Goal: Task Accomplishment & Management: Complete application form

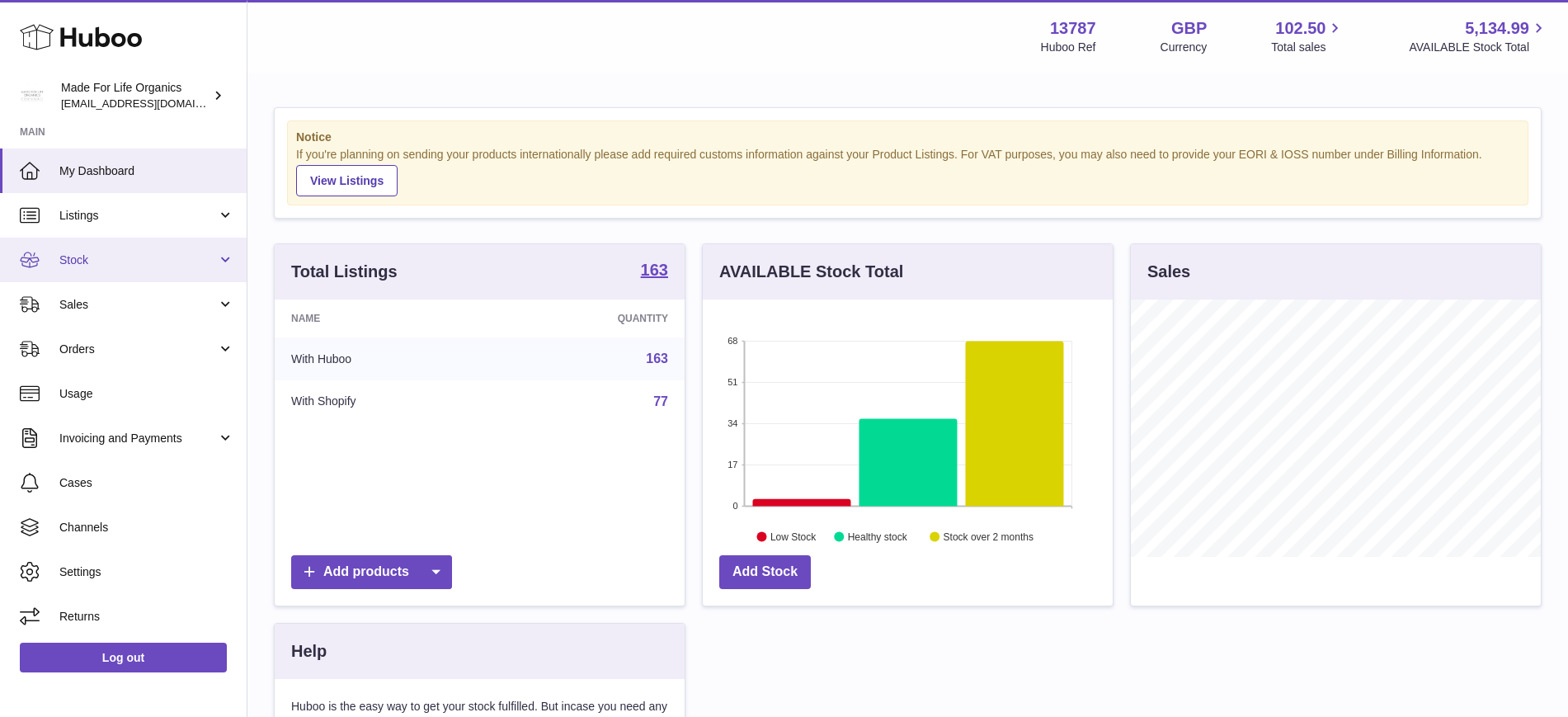
scroll to position [257, 410]
drag, startPoint x: 83, startPoint y: 306, endPoint x: 152, endPoint y: 326, distance: 71.8
click at [83, 306] on span "Sales" at bounding box center [138, 305] width 157 height 16
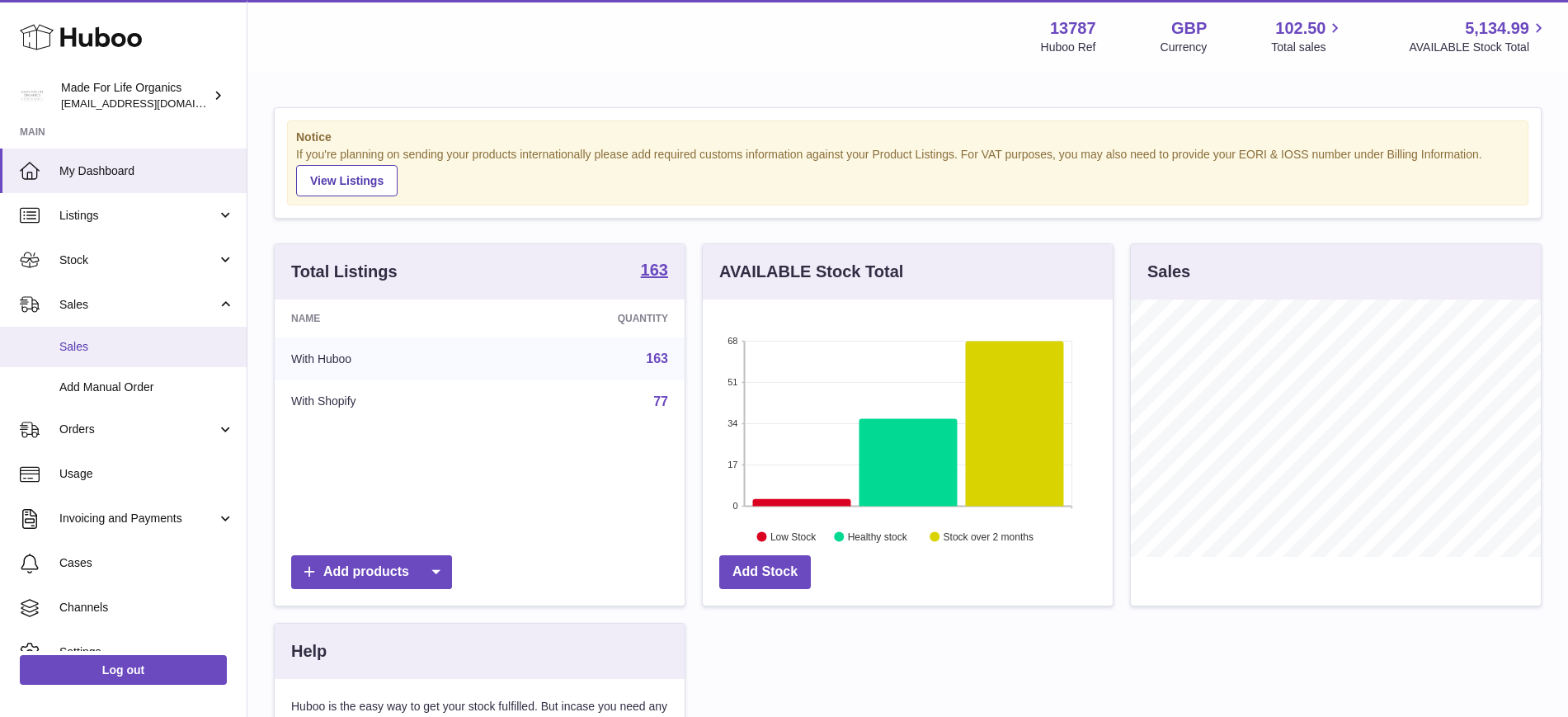
click at [109, 362] on link "Sales" at bounding box center [123, 347] width 246 height 40
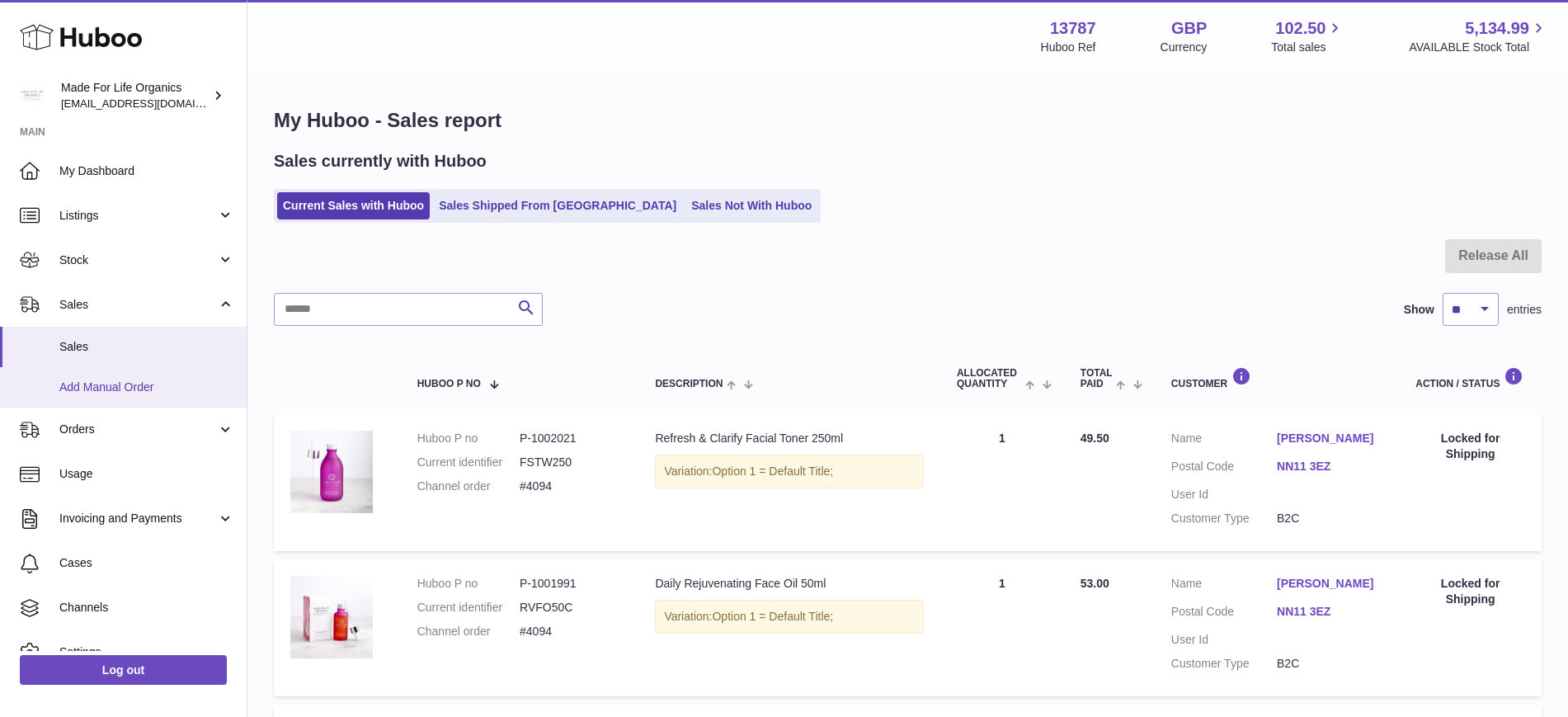
click at [134, 400] on link "Add Manual Order" at bounding box center [123, 387] width 246 height 40
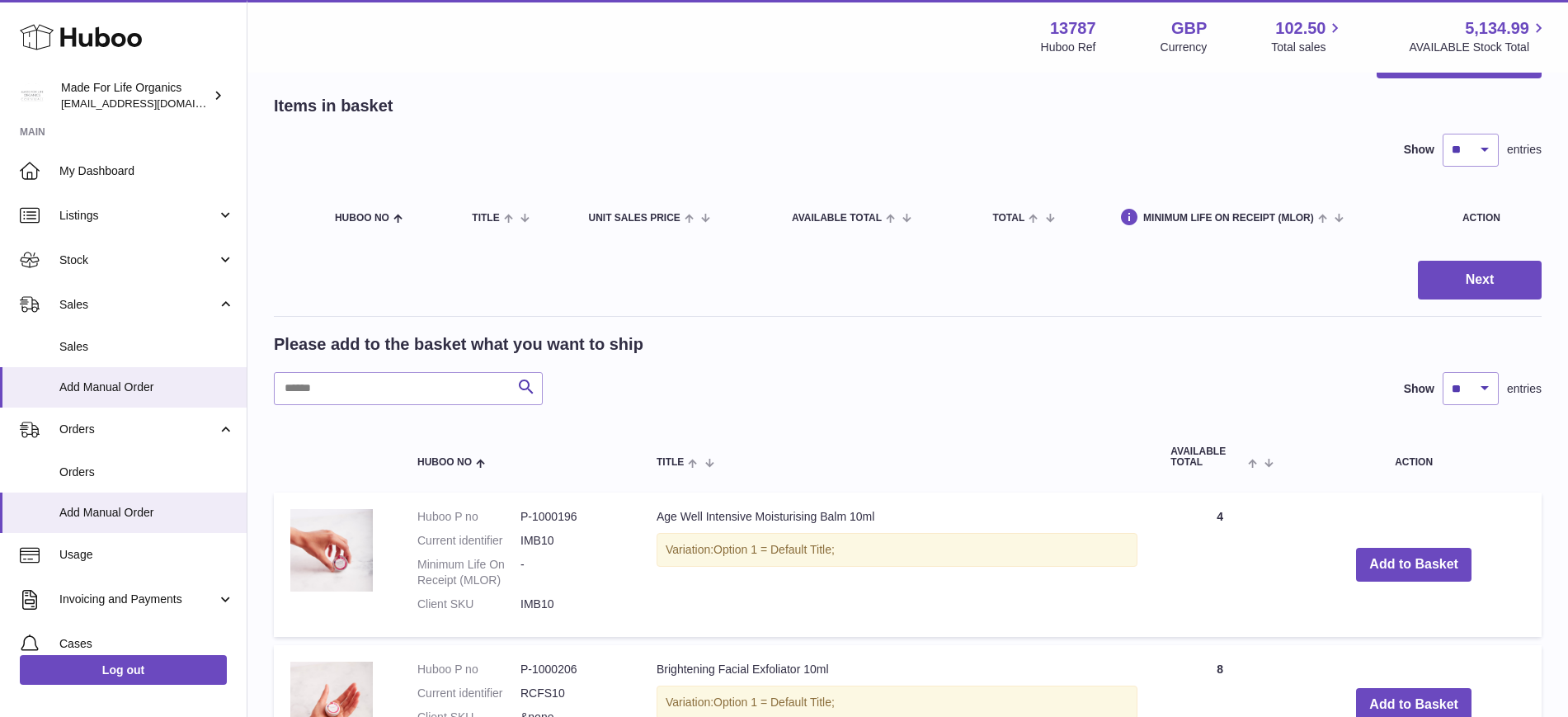
scroll to position [103, 0]
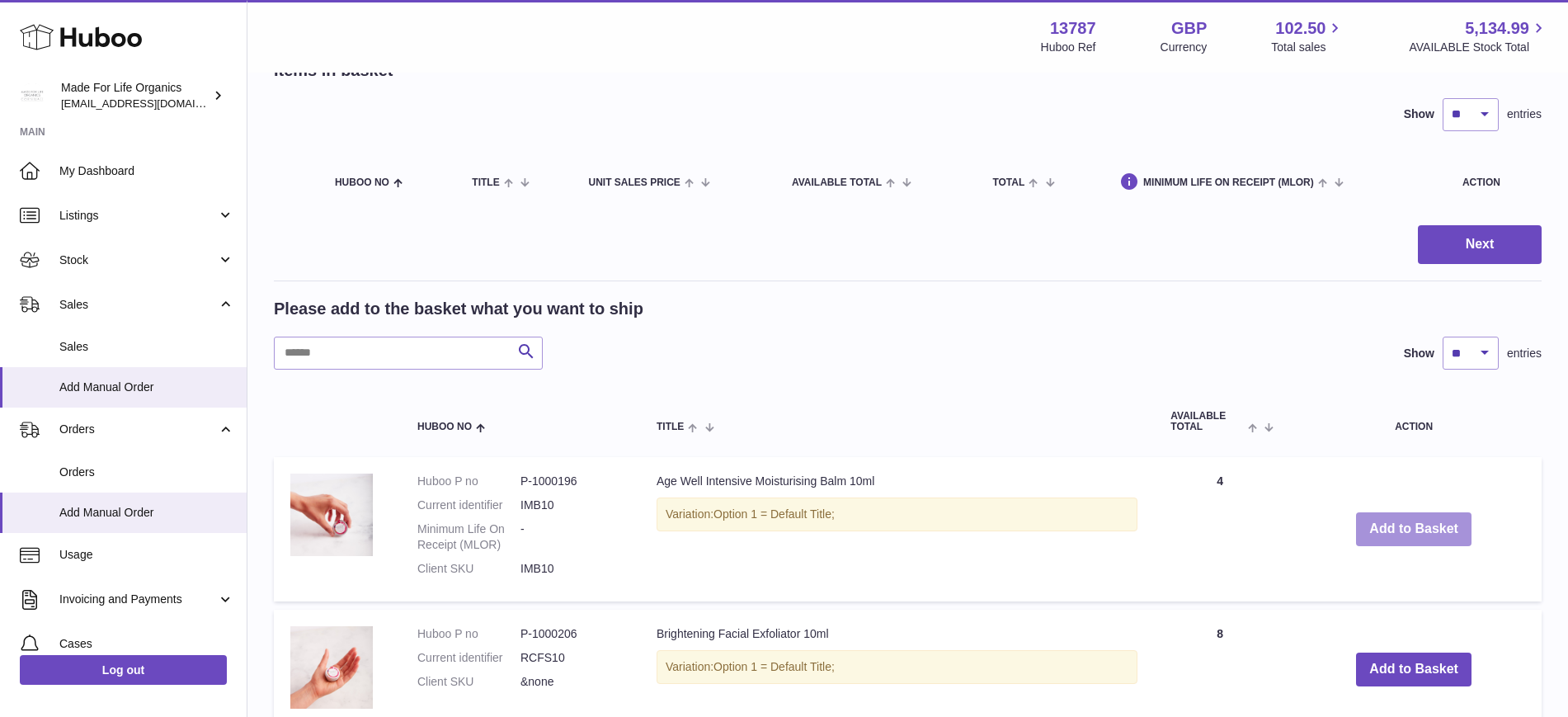
click at [1402, 531] on button "Add to Basket" at bounding box center [1414, 529] width 116 height 34
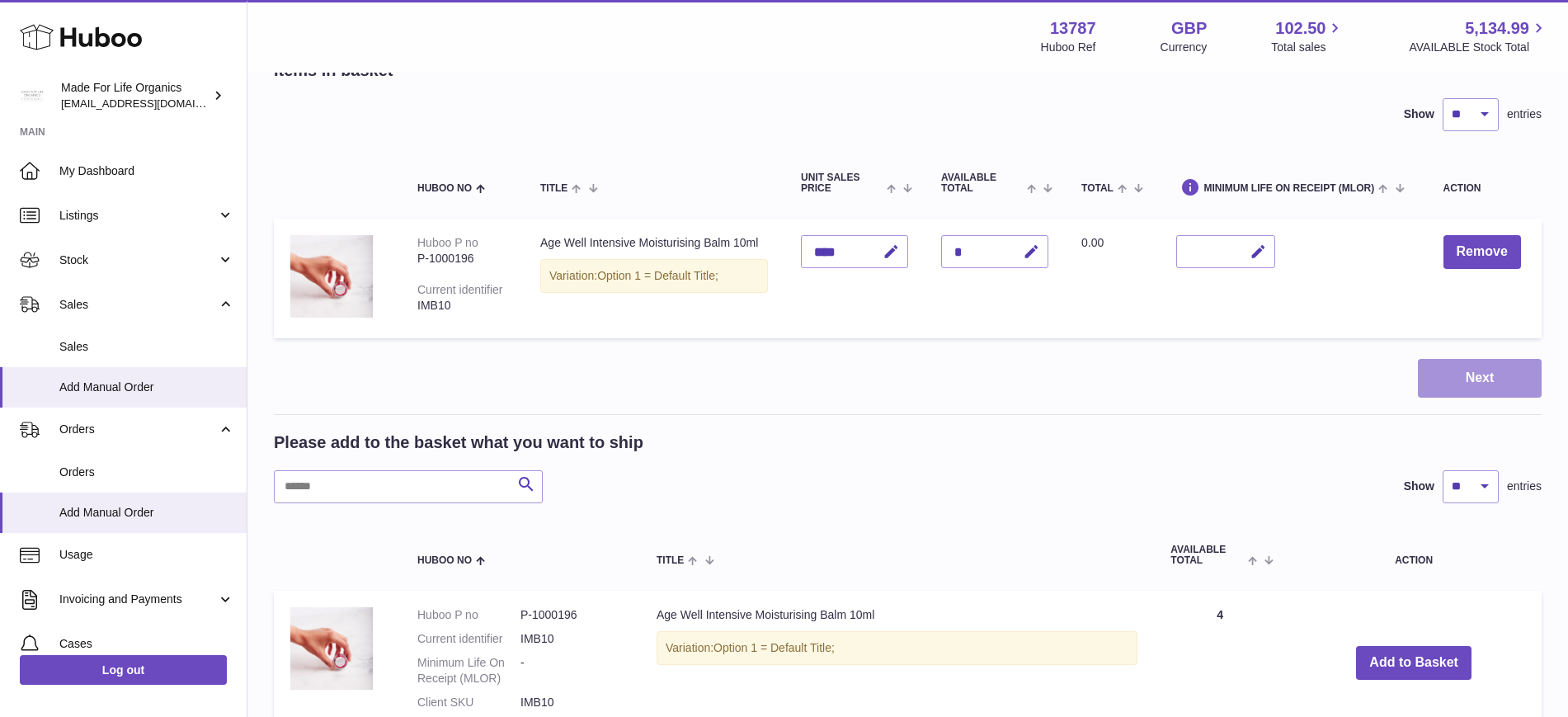
click at [1452, 374] on button "Next" at bounding box center [1480, 378] width 124 height 39
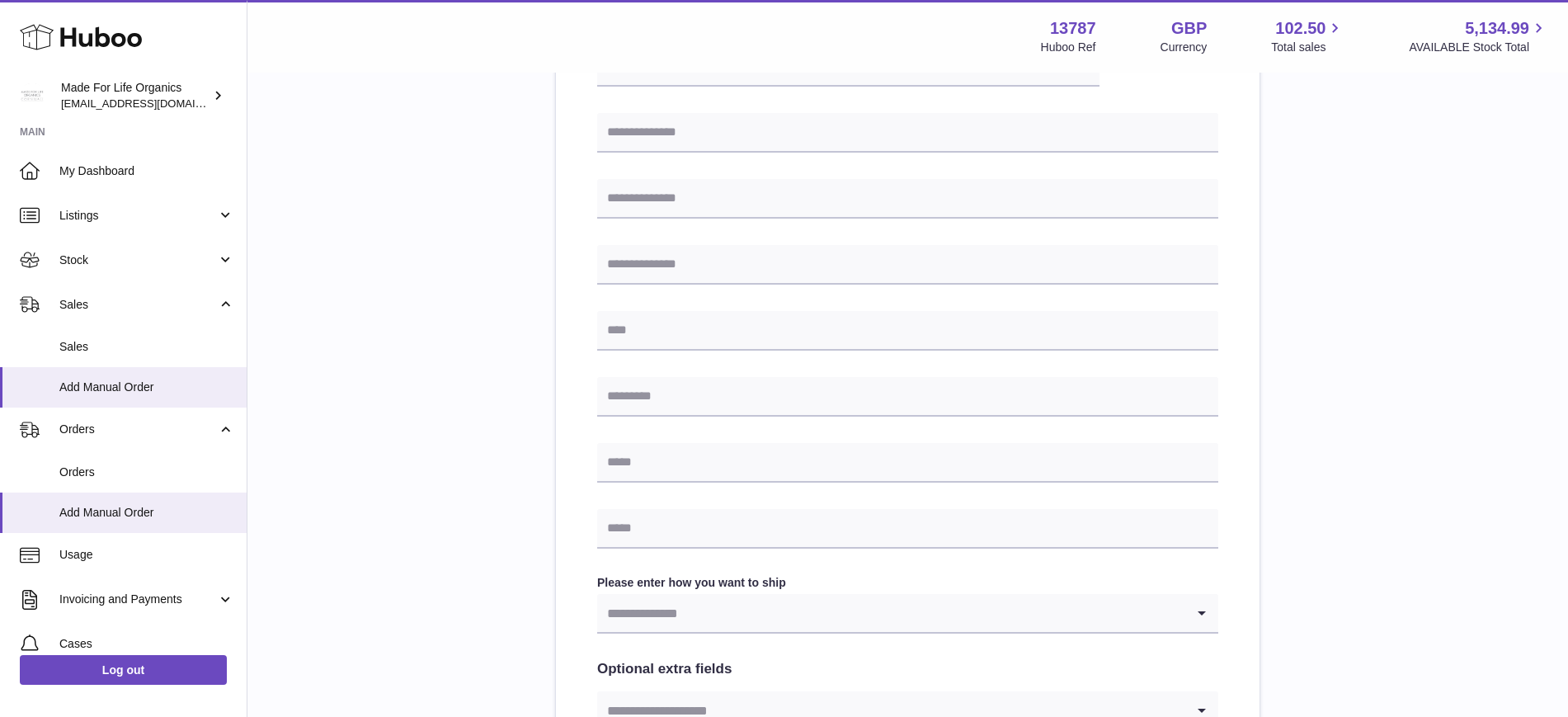
scroll to position [106, 0]
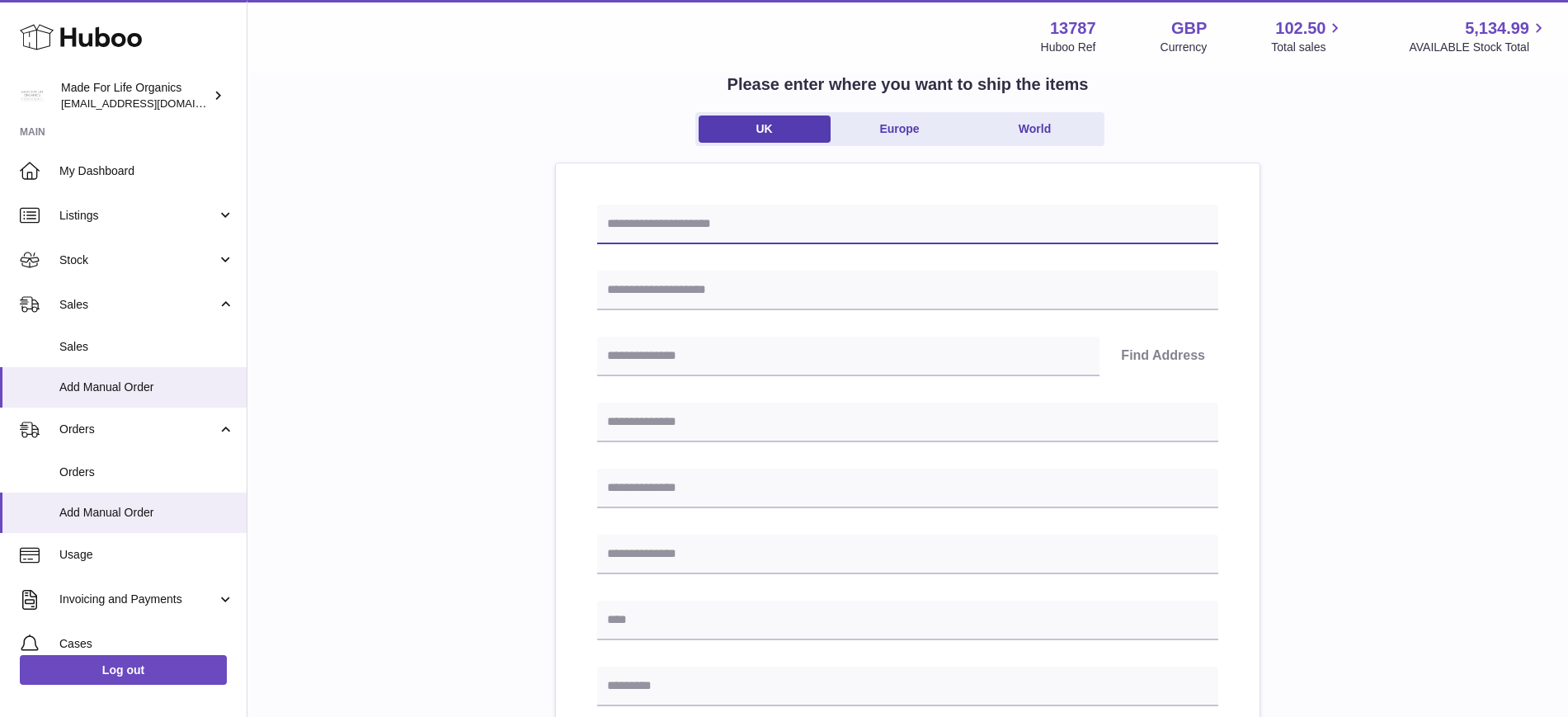
click at [679, 236] on input "text" at bounding box center [908, 224] width 622 height 39
click at [910, 216] on input "text" at bounding box center [908, 224] width 622 height 39
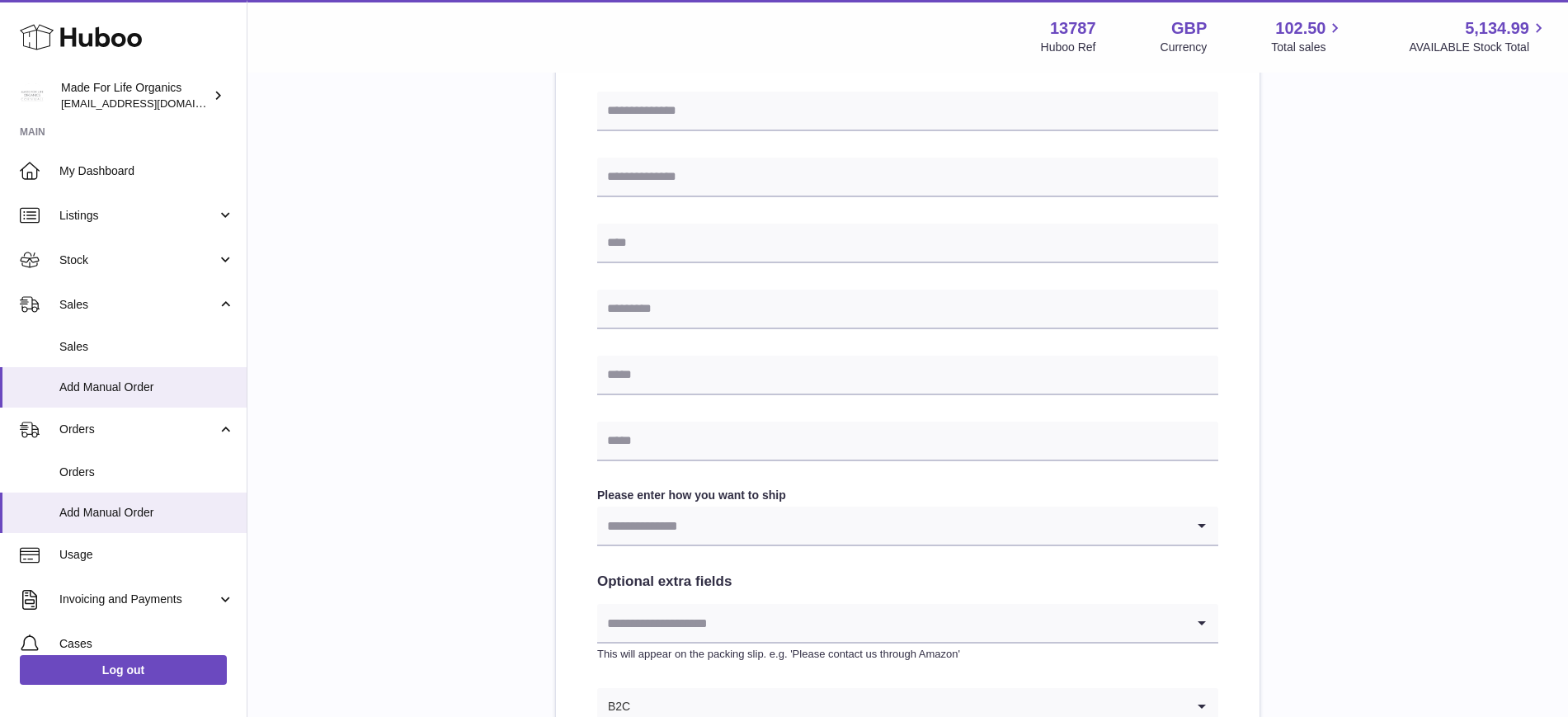
scroll to position [622, 0]
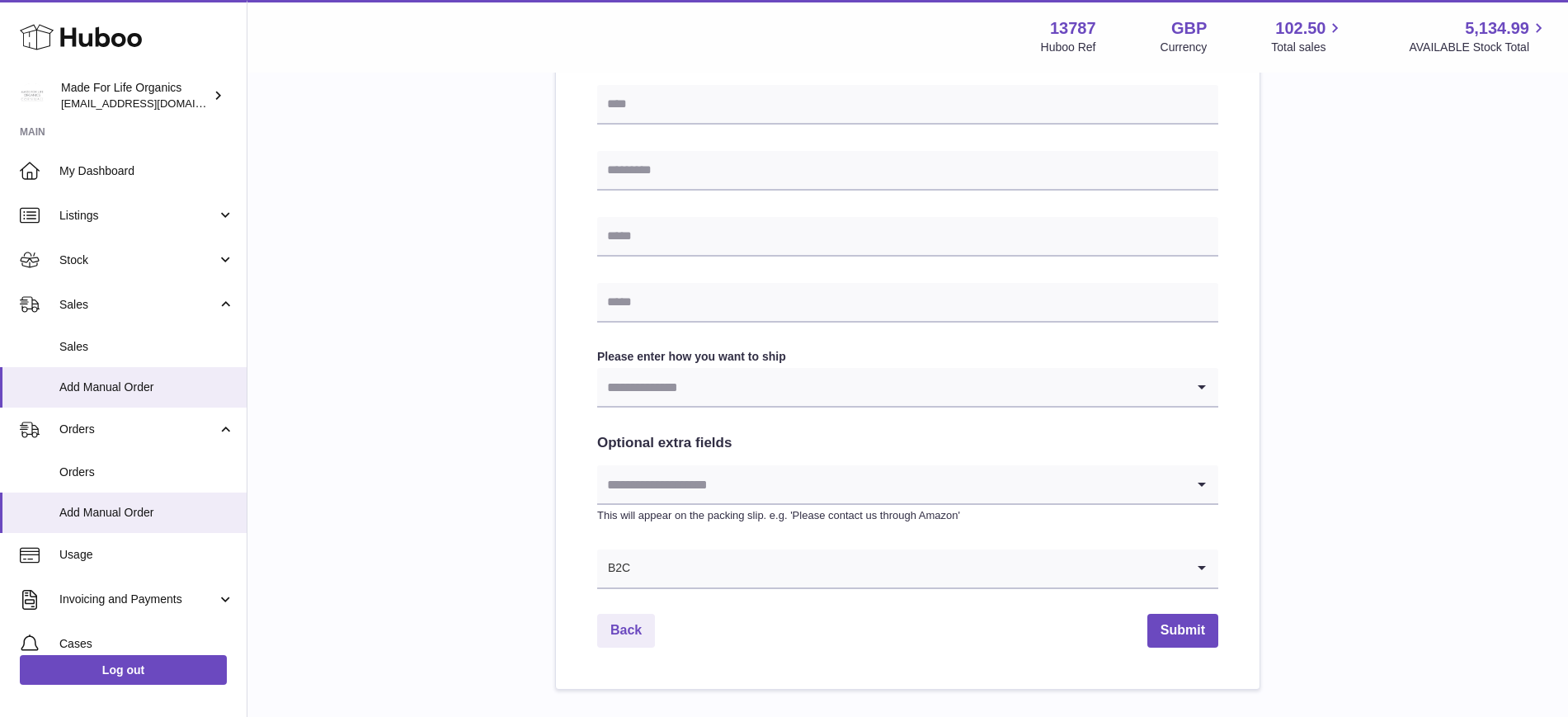
click at [680, 573] on input "Search for option" at bounding box center [908, 568] width 554 height 38
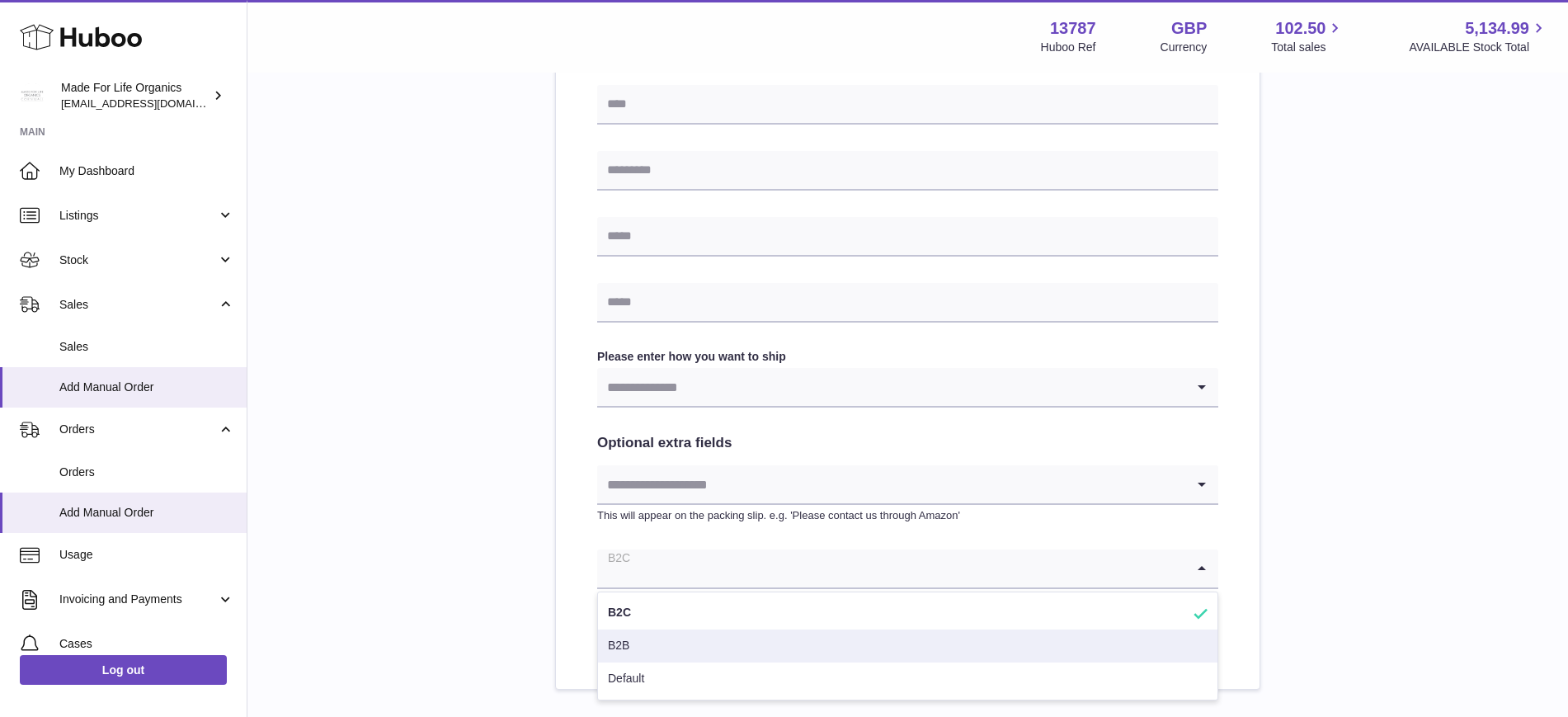
click at [690, 647] on li "B2B" at bounding box center [908, 645] width 620 height 33
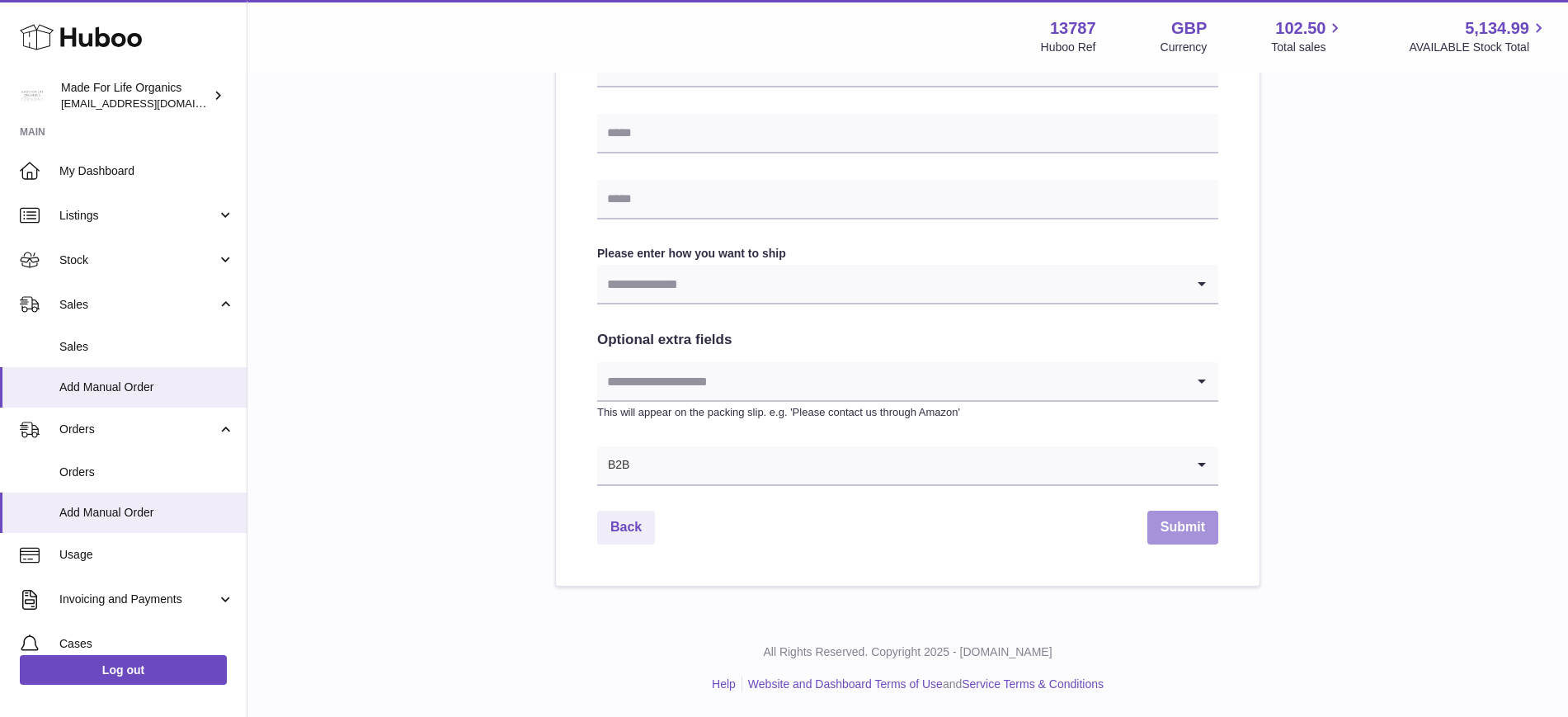
click at [1164, 523] on button "Submit" at bounding box center [1183, 528] width 71 height 34
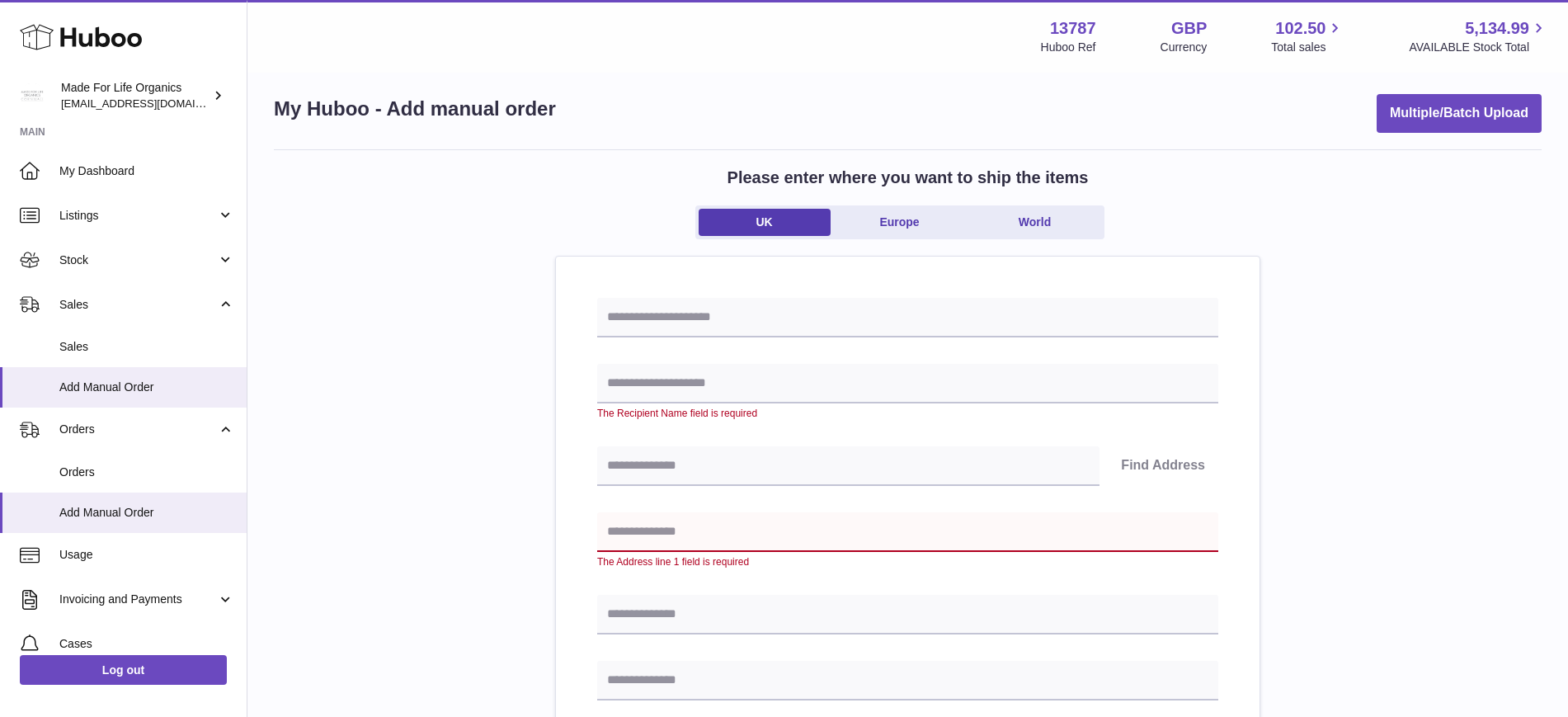
scroll to position [0, 0]
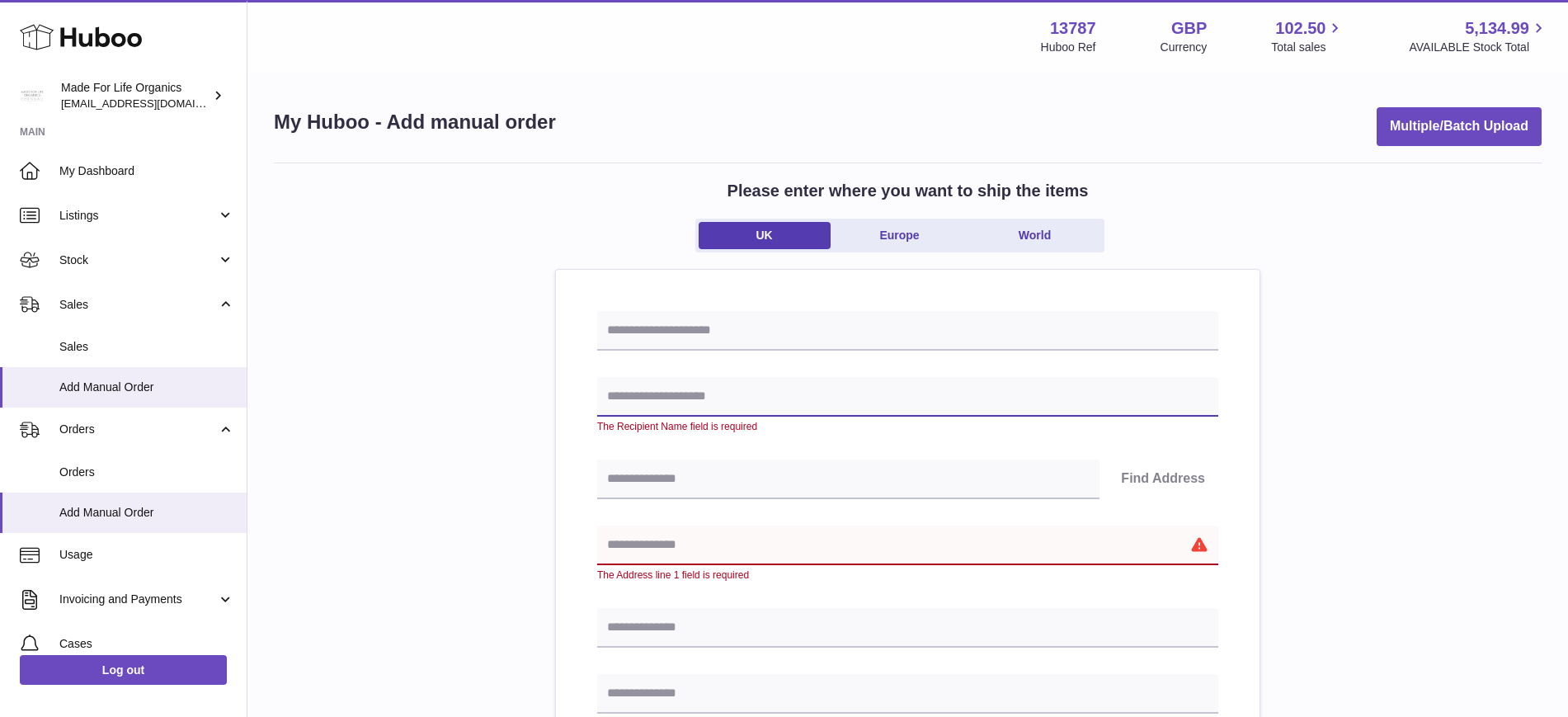
click at [670, 399] on input "text" at bounding box center [908, 396] width 622 height 39
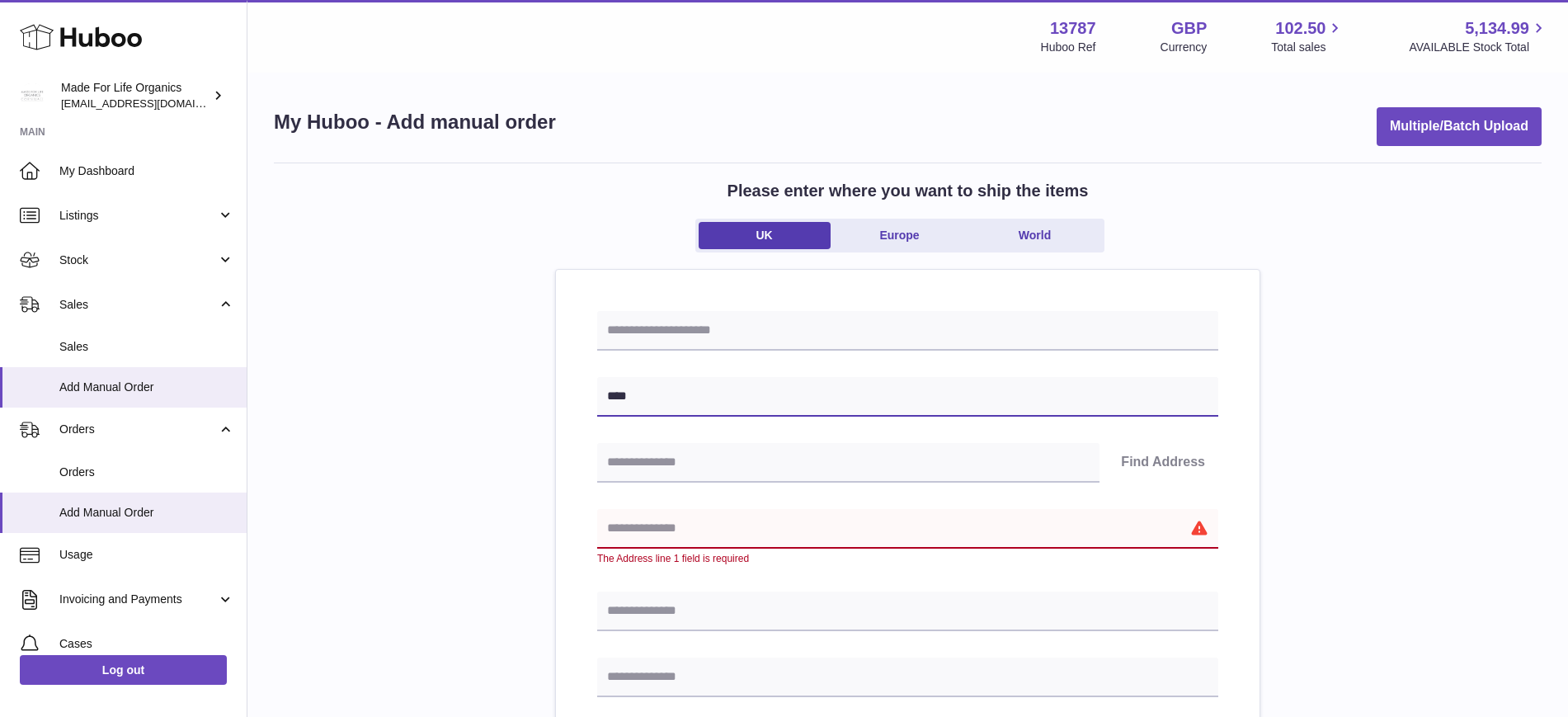
type input "****"
click at [684, 522] on input "text" at bounding box center [908, 529] width 622 height 39
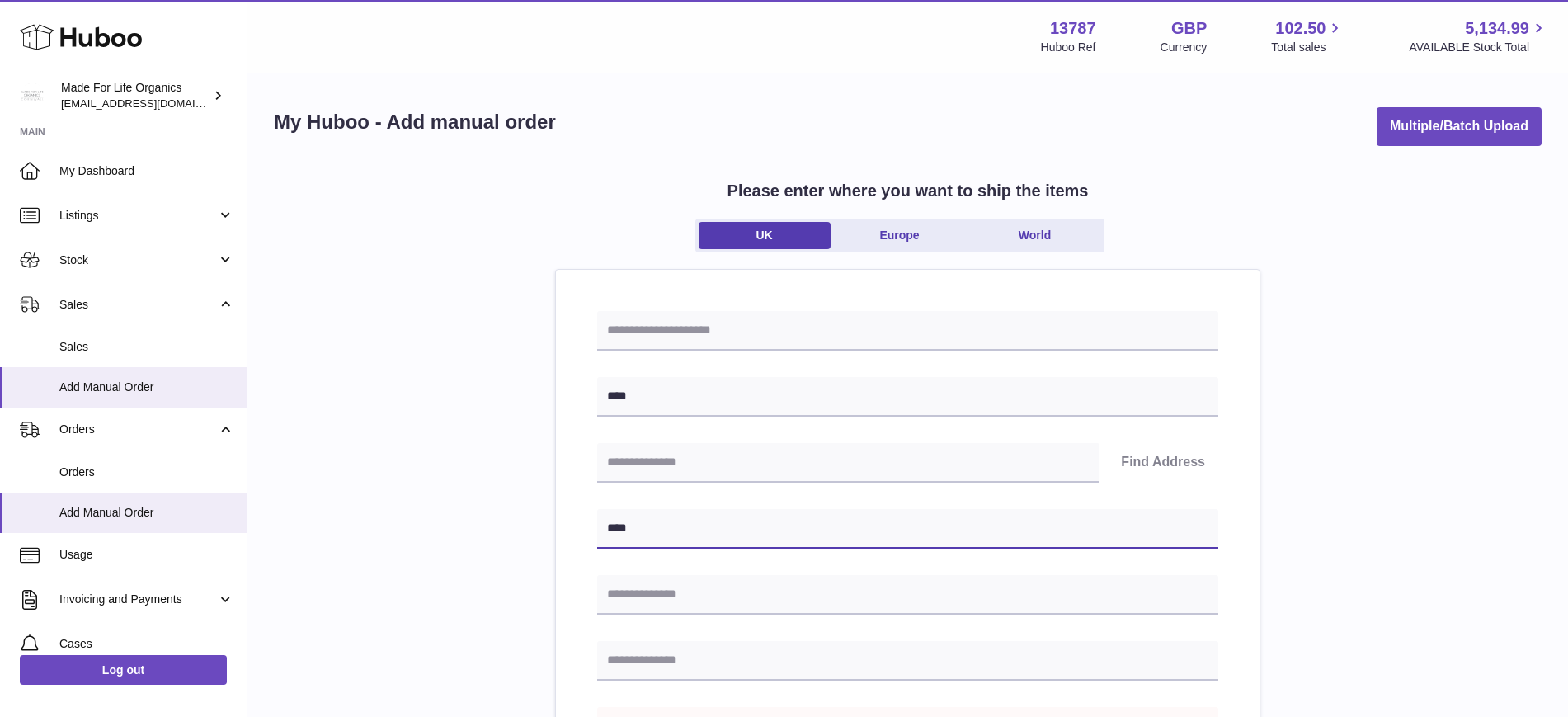
scroll to position [412, 0]
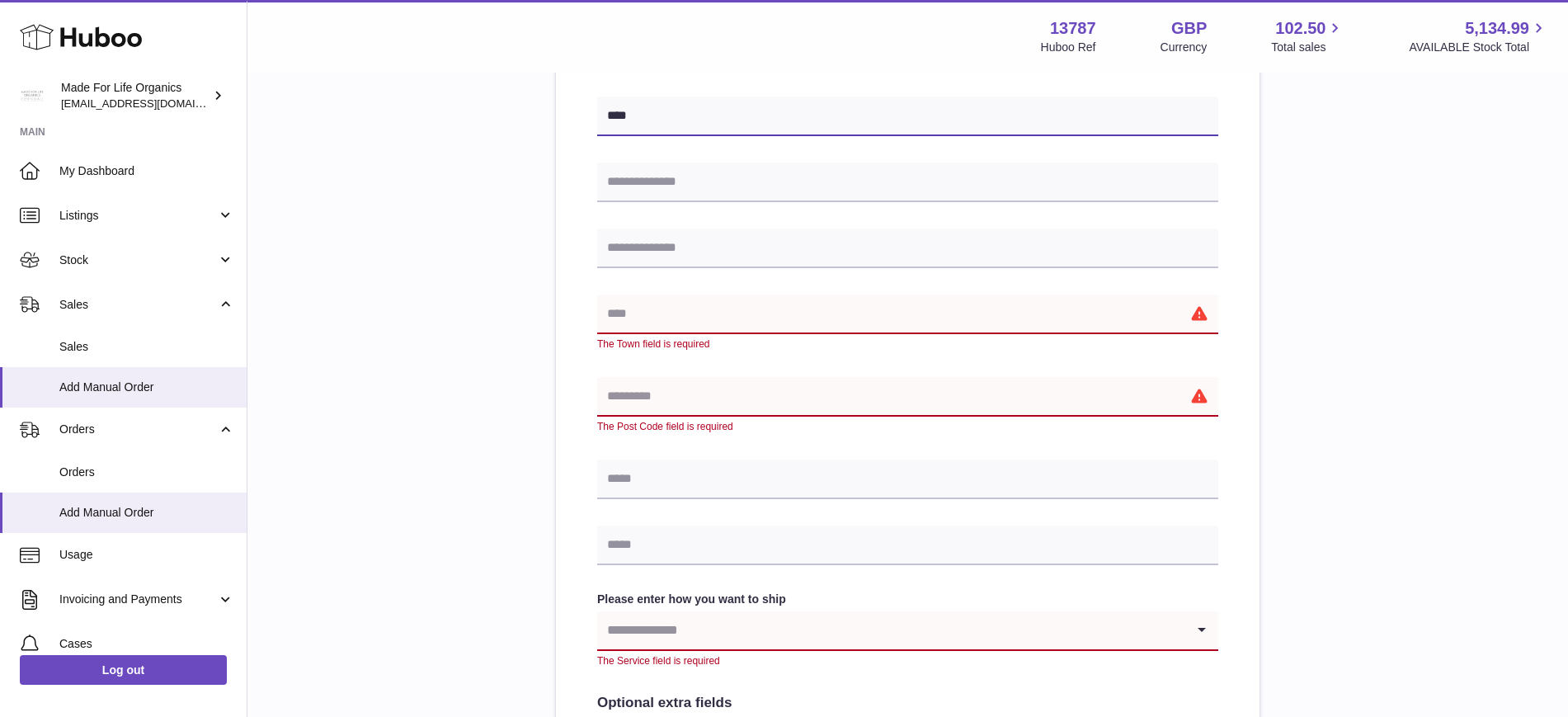
type input "****"
click at [701, 319] on input "text" at bounding box center [908, 314] width 622 height 39
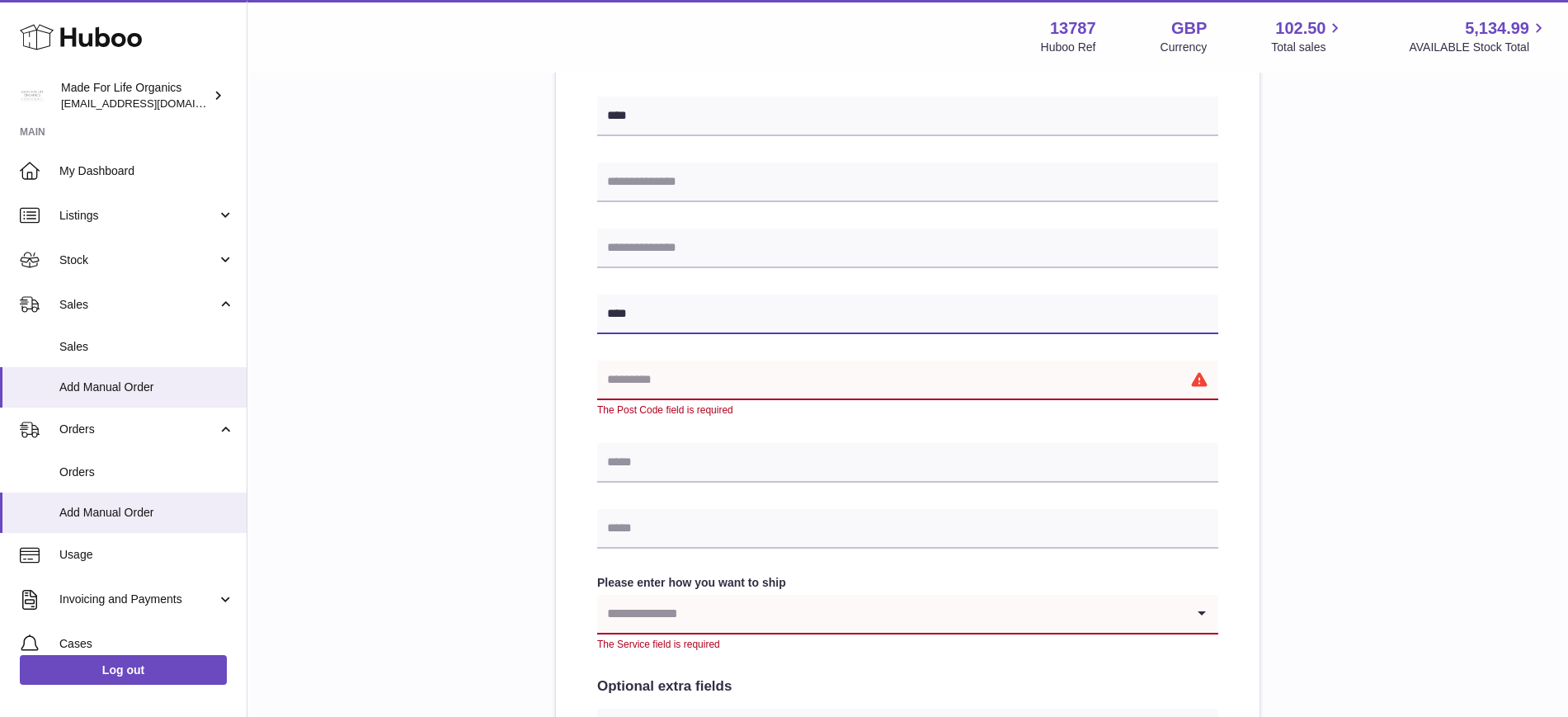
type input "****"
click at [650, 397] on input "text" at bounding box center [908, 379] width 622 height 39
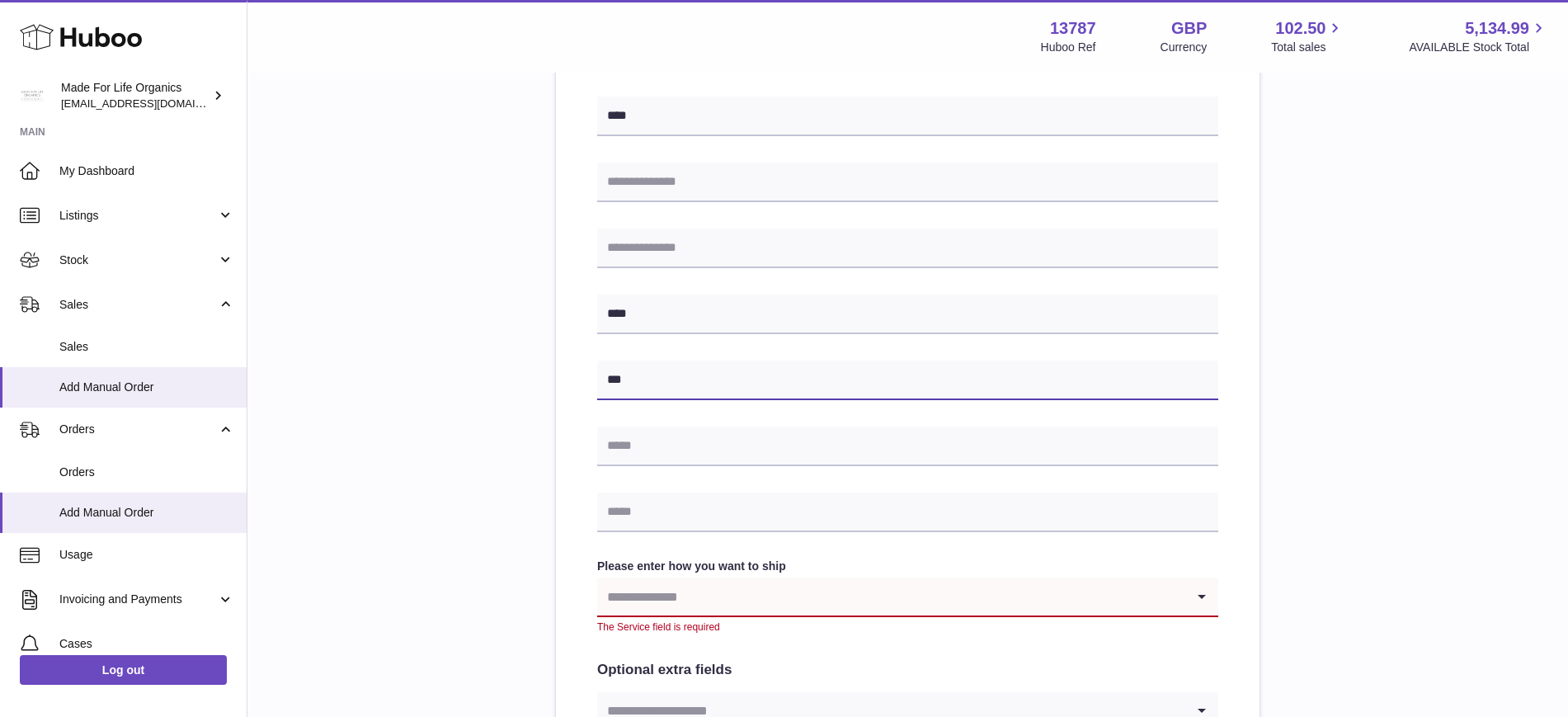
type input "***"
click at [703, 606] on input "Search for option" at bounding box center [891, 596] width 588 height 38
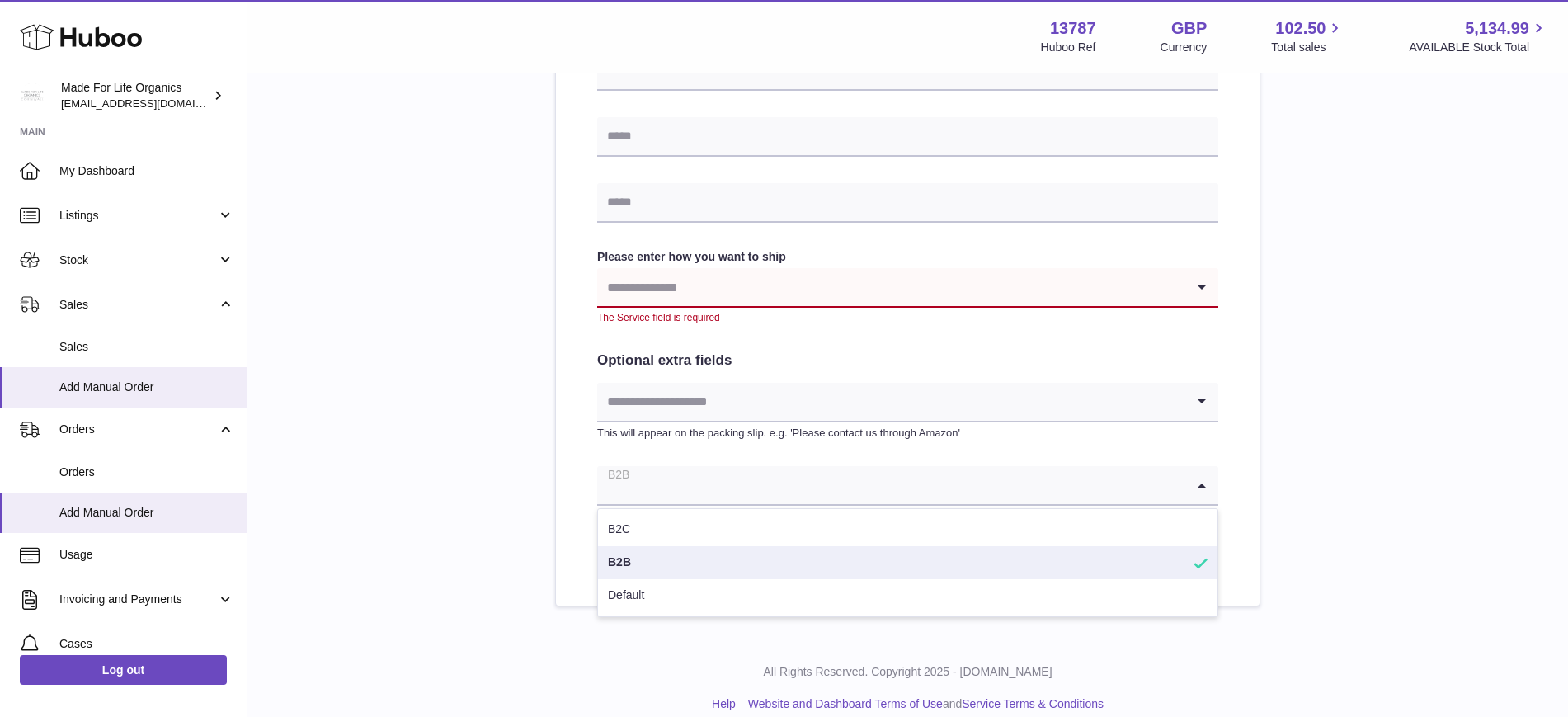
click at [715, 471] on input "Search for option" at bounding box center [891, 484] width 588 height 38
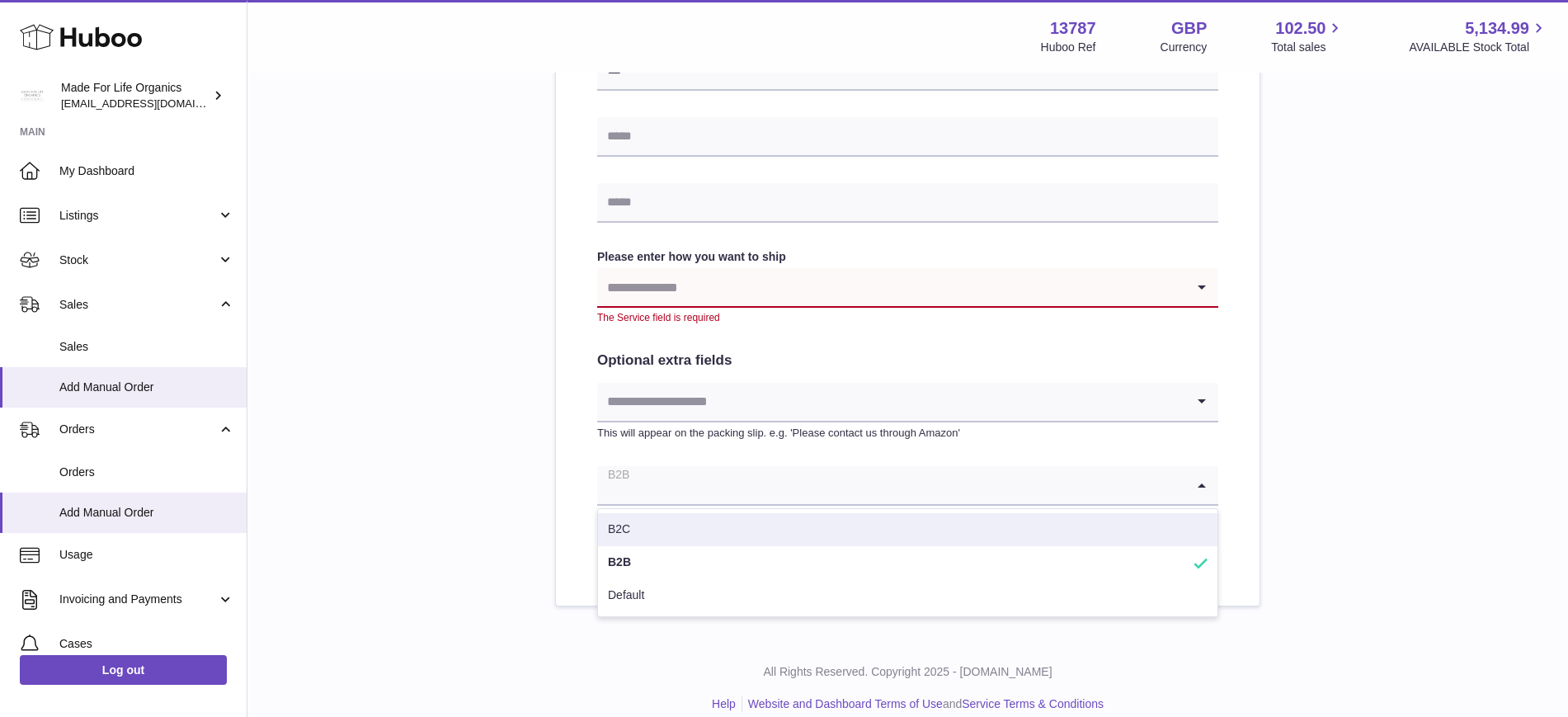
click at [672, 273] on input "Search for option" at bounding box center [891, 286] width 588 height 38
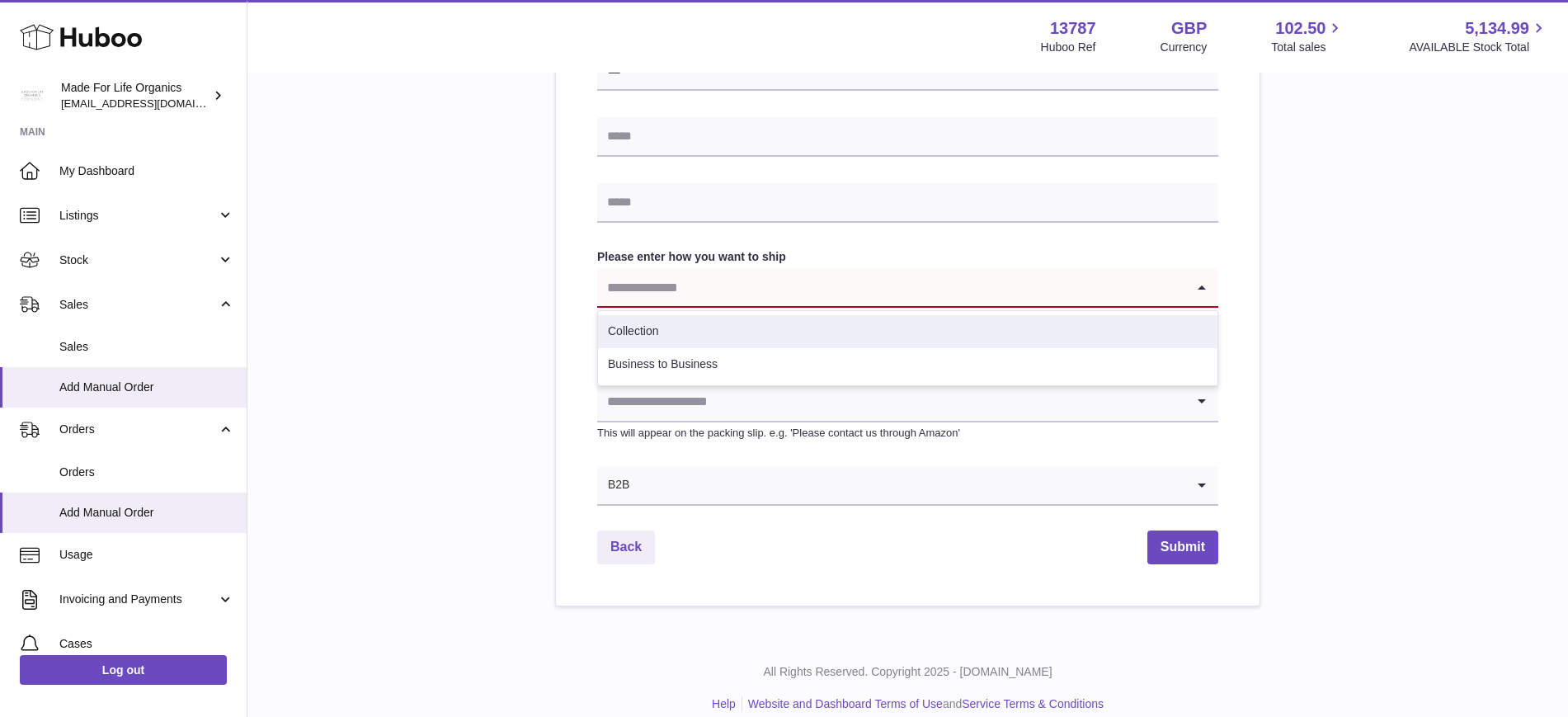
click at [668, 334] on li "Collection" at bounding box center [908, 331] width 620 height 33
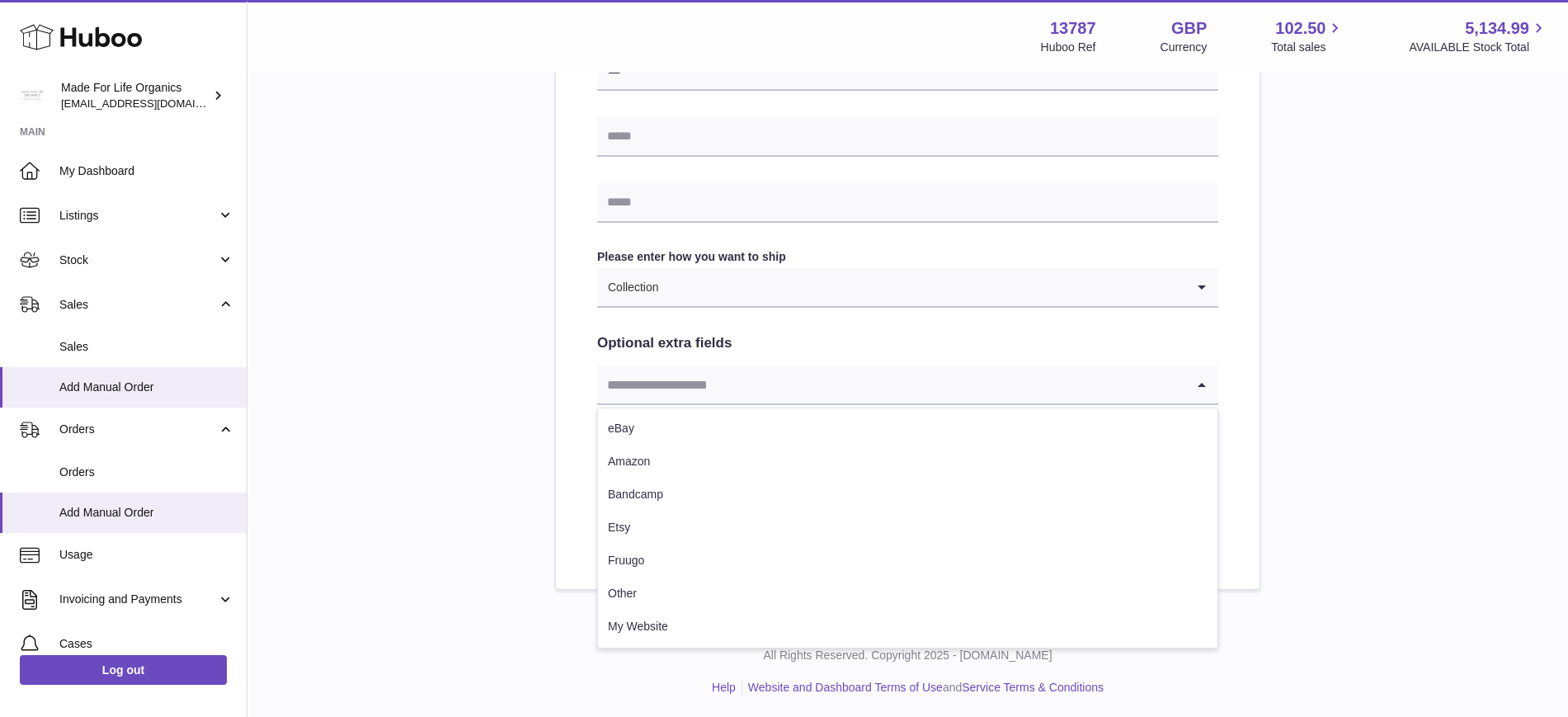
click at [690, 381] on input "Search for option" at bounding box center [891, 384] width 588 height 38
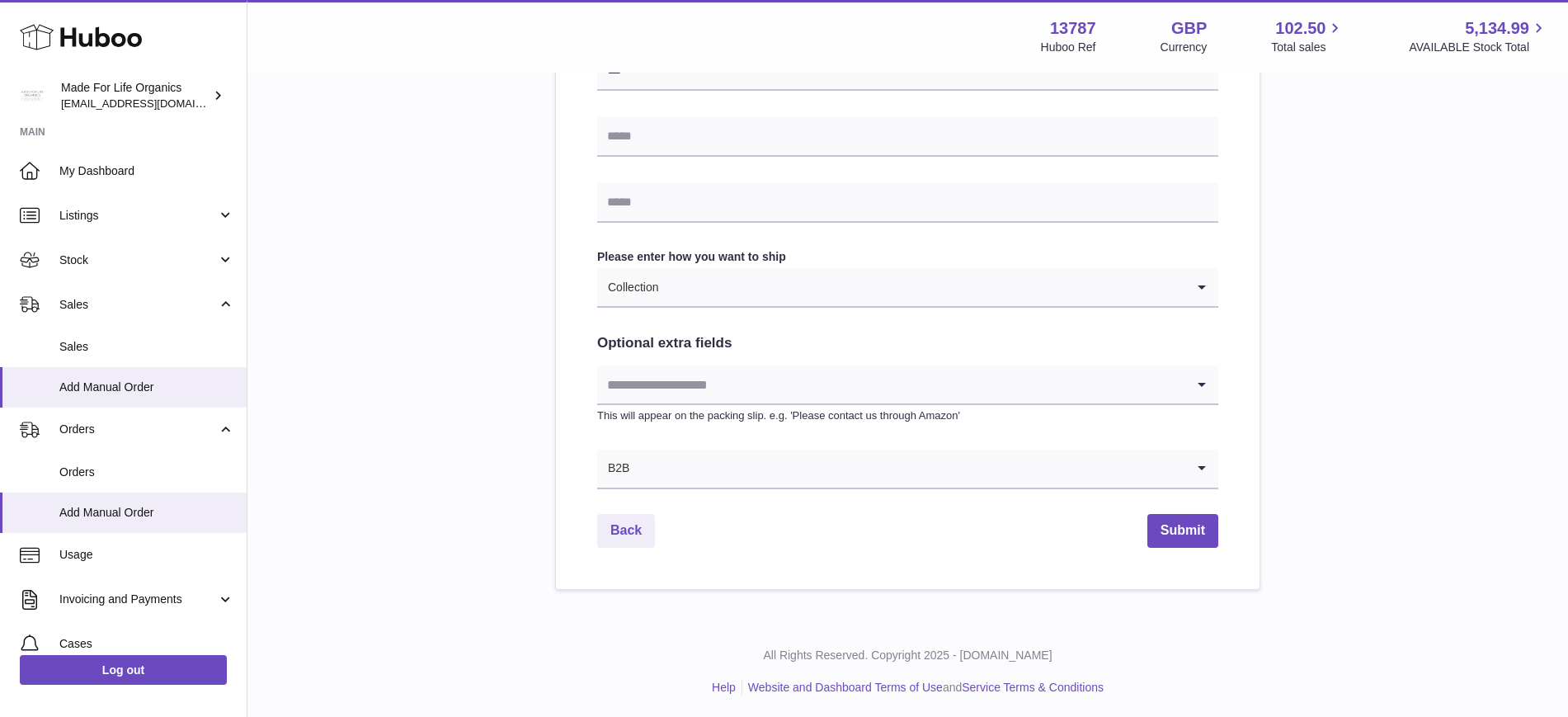
click at [475, 387] on div "Please enter where you want to ship the items UK Europe World **** Find Address…" at bounding box center [908, 15] width 1268 height 1149
click at [778, 381] on input "Search for option" at bounding box center [891, 384] width 588 height 38
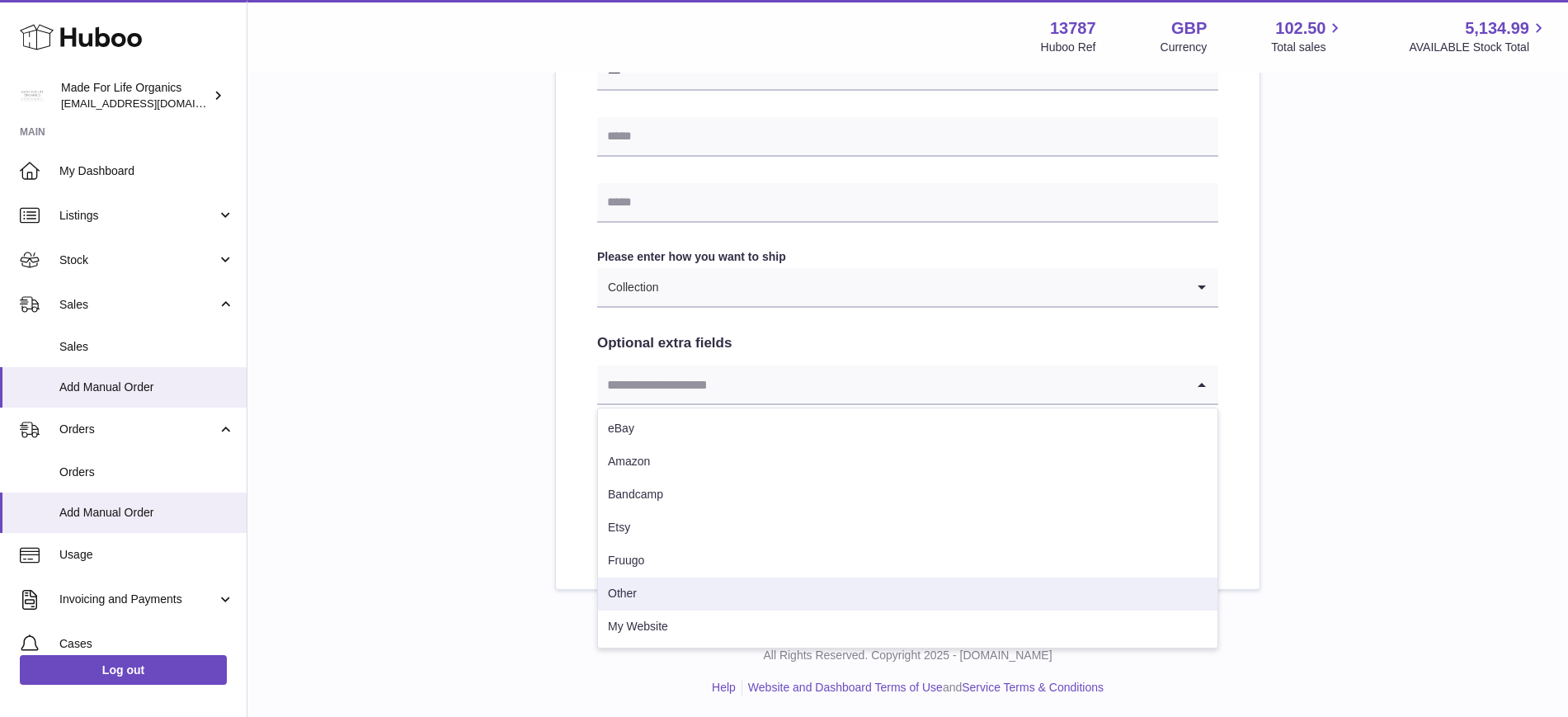
drag, startPoint x: 753, startPoint y: 589, endPoint x: 712, endPoint y: 554, distance: 53.9
click at [750, 589] on li "Other" at bounding box center [908, 593] width 620 height 33
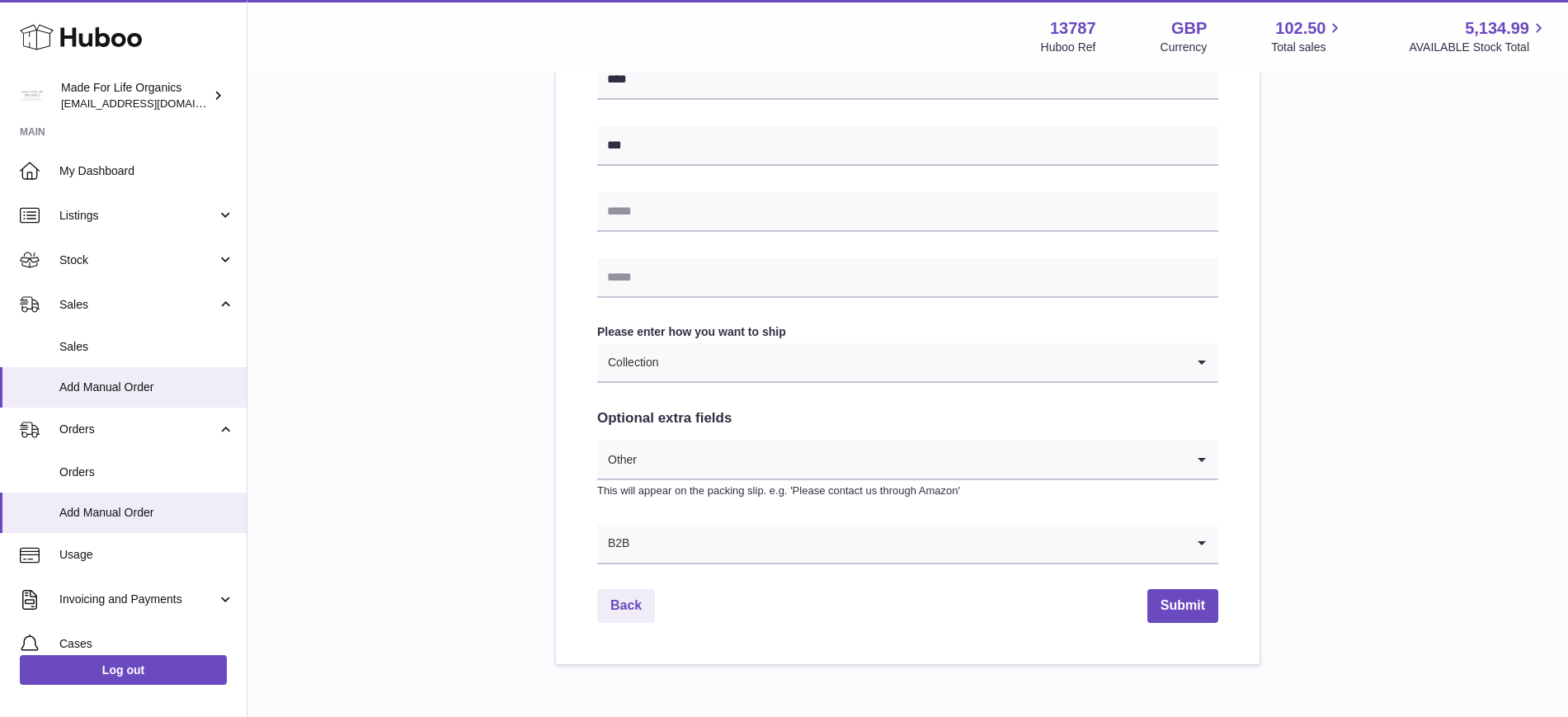
scroll to position [725, 0]
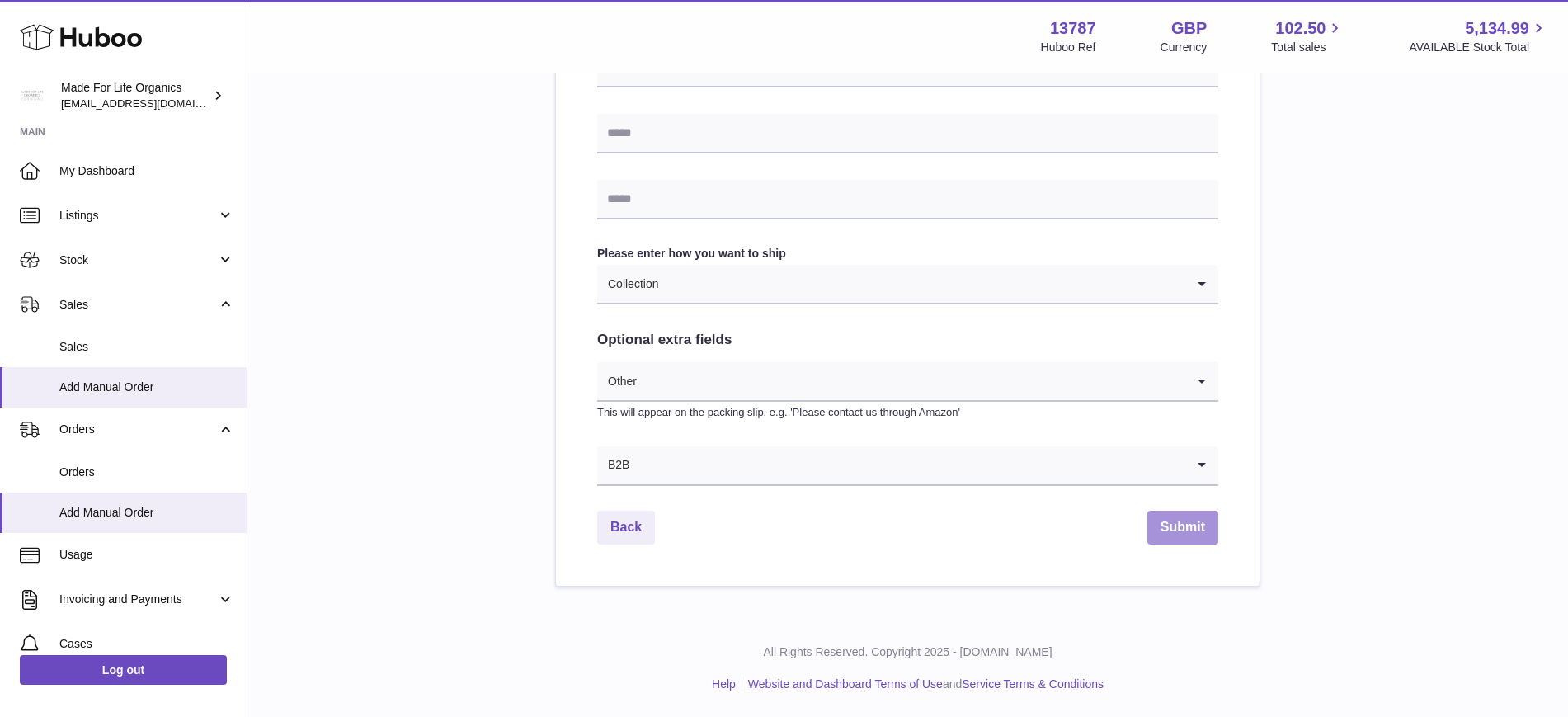
click at [1171, 529] on button "Submit" at bounding box center [1183, 528] width 71 height 34
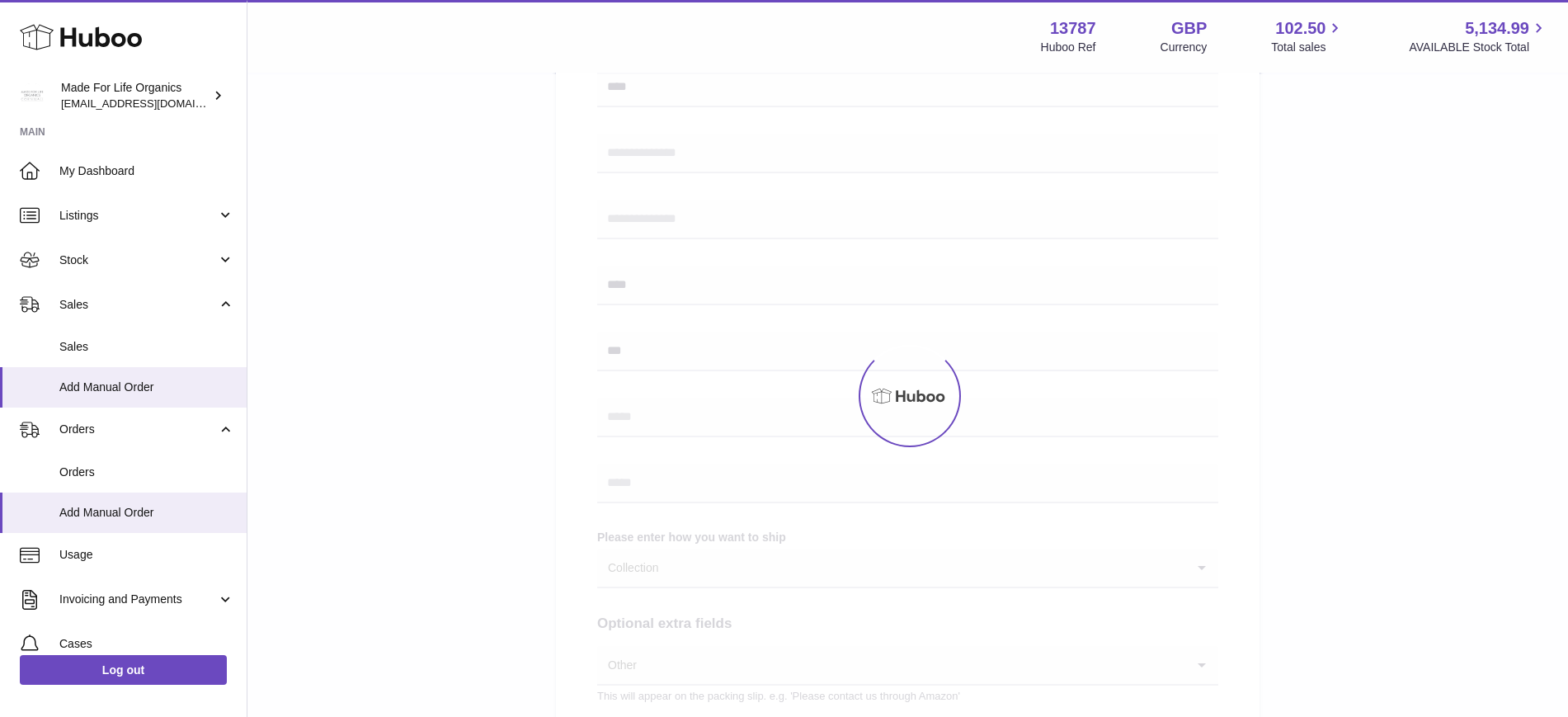
scroll to position [209, 0]
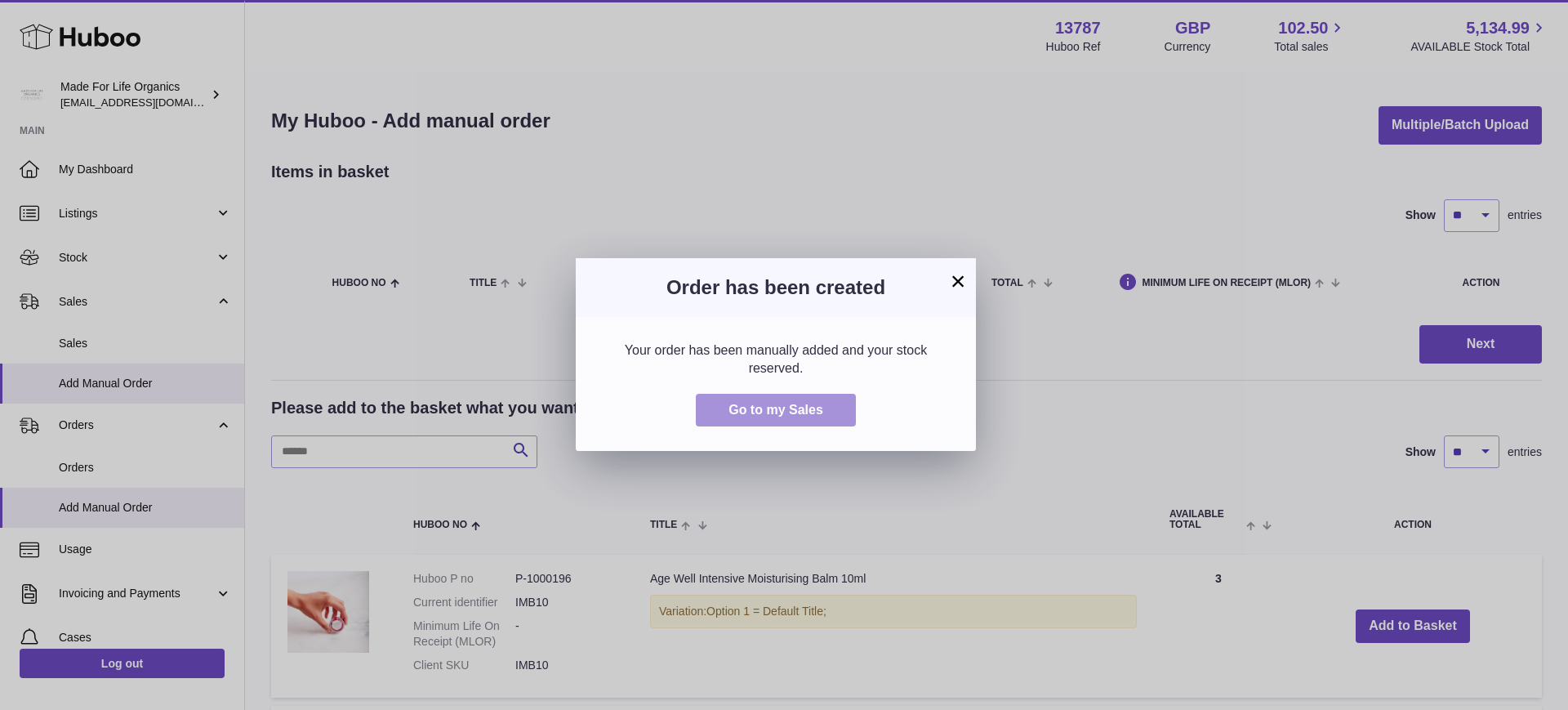
click at [774, 402] on span "Go to my Sales" at bounding box center [775, 409] width 95 height 14
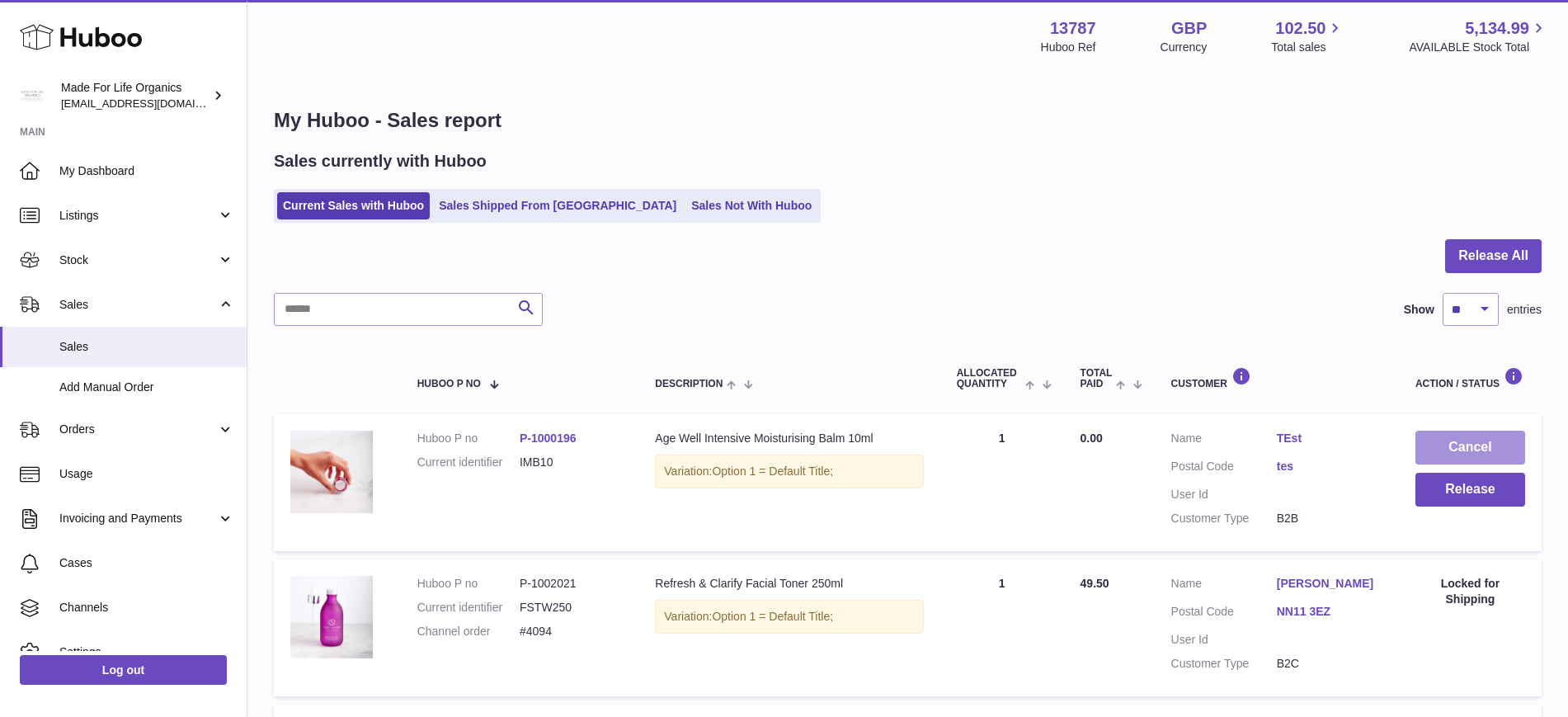
click at [1448, 451] on button "Cancel" at bounding box center [1470, 447] width 110 height 34
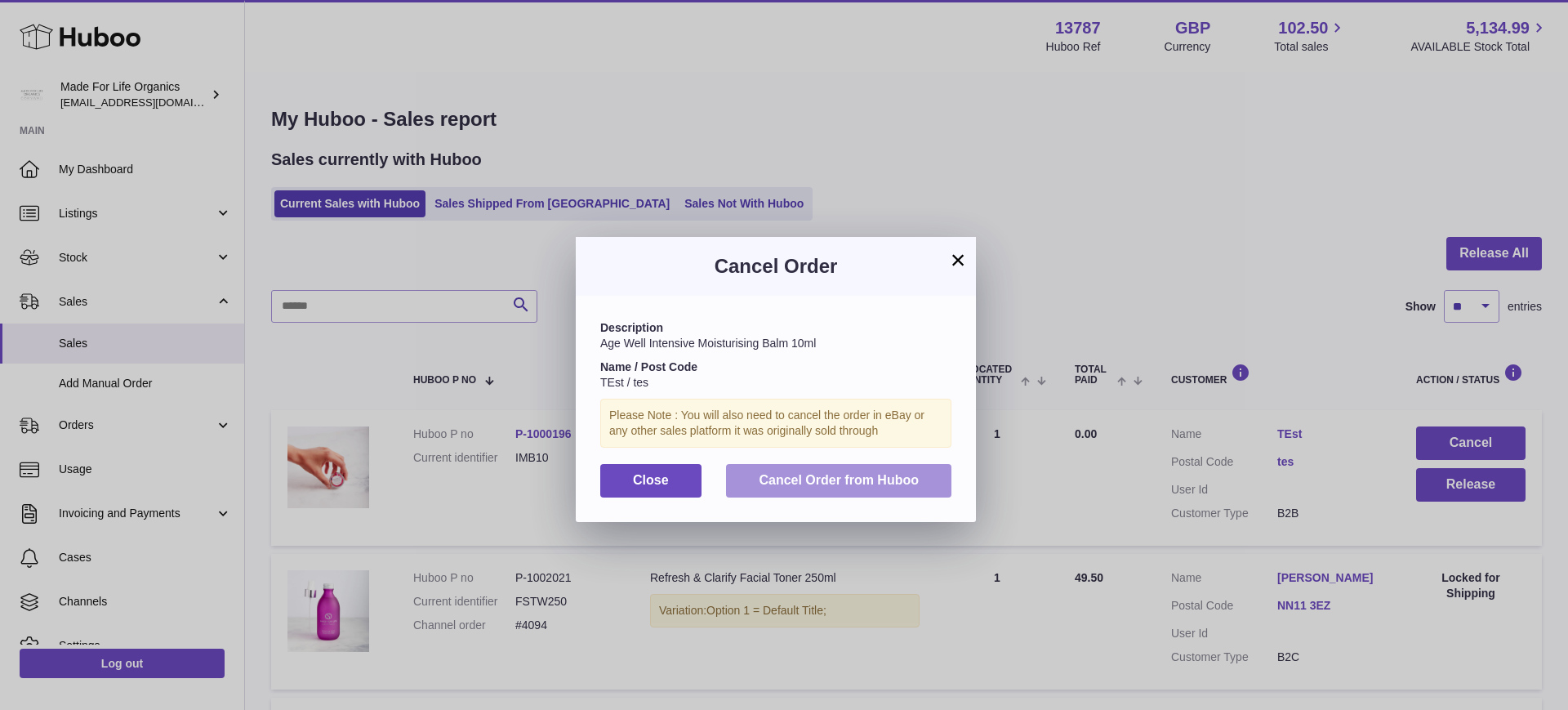
click at [800, 480] on span "Cancel Order from Huboo" at bounding box center [838, 479] width 160 height 14
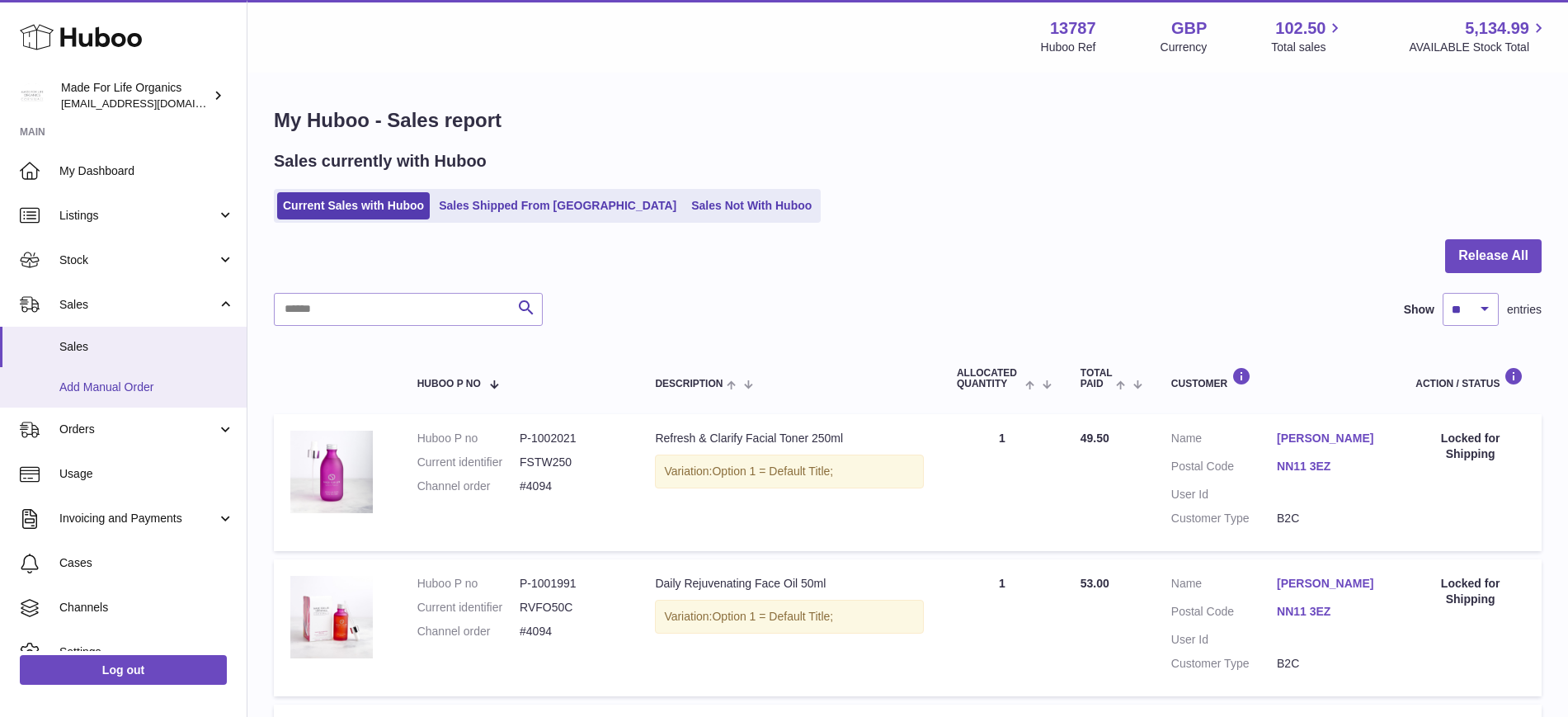
click at [142, 389] on span "Add Manual Order" at bounding box center [147, 387] width 175 height 16
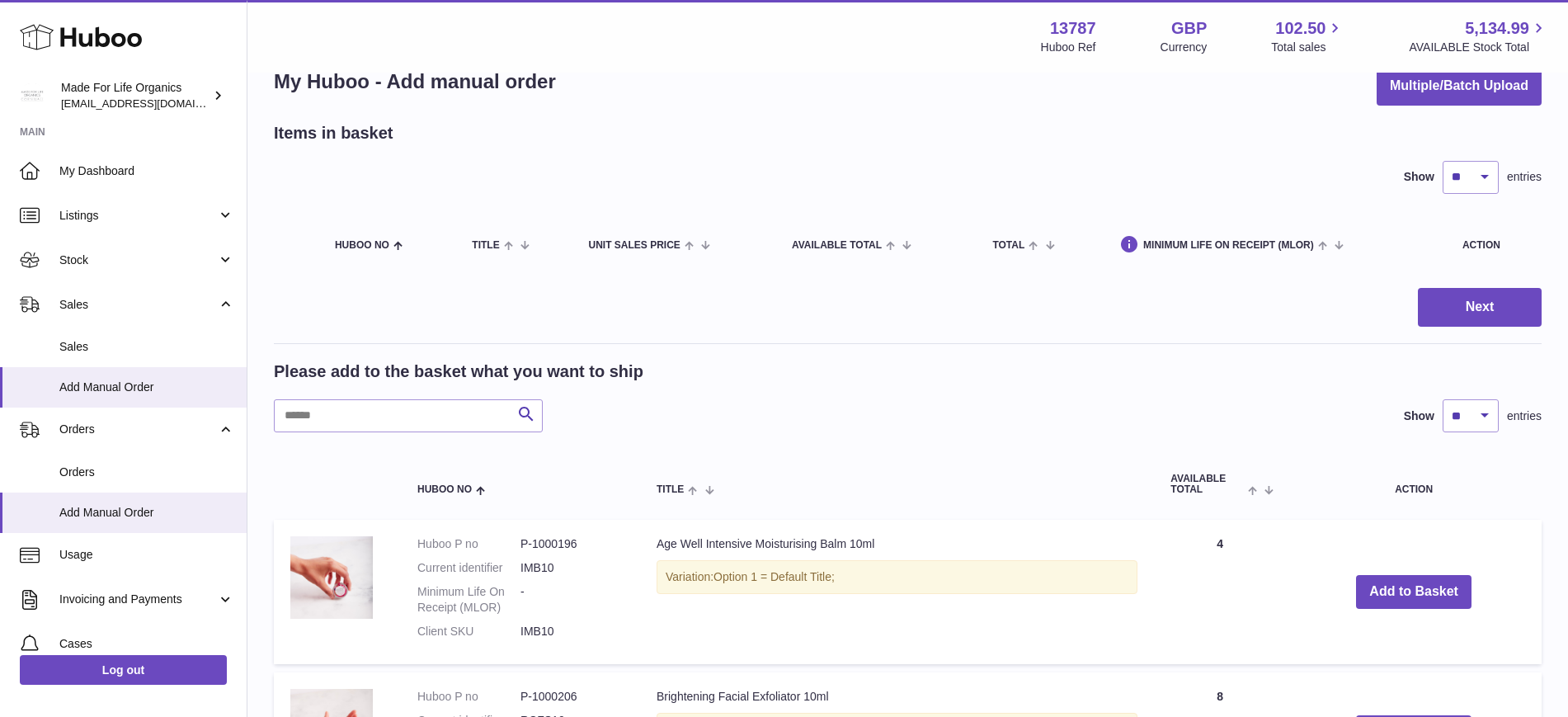
scroll to position [412, 0]
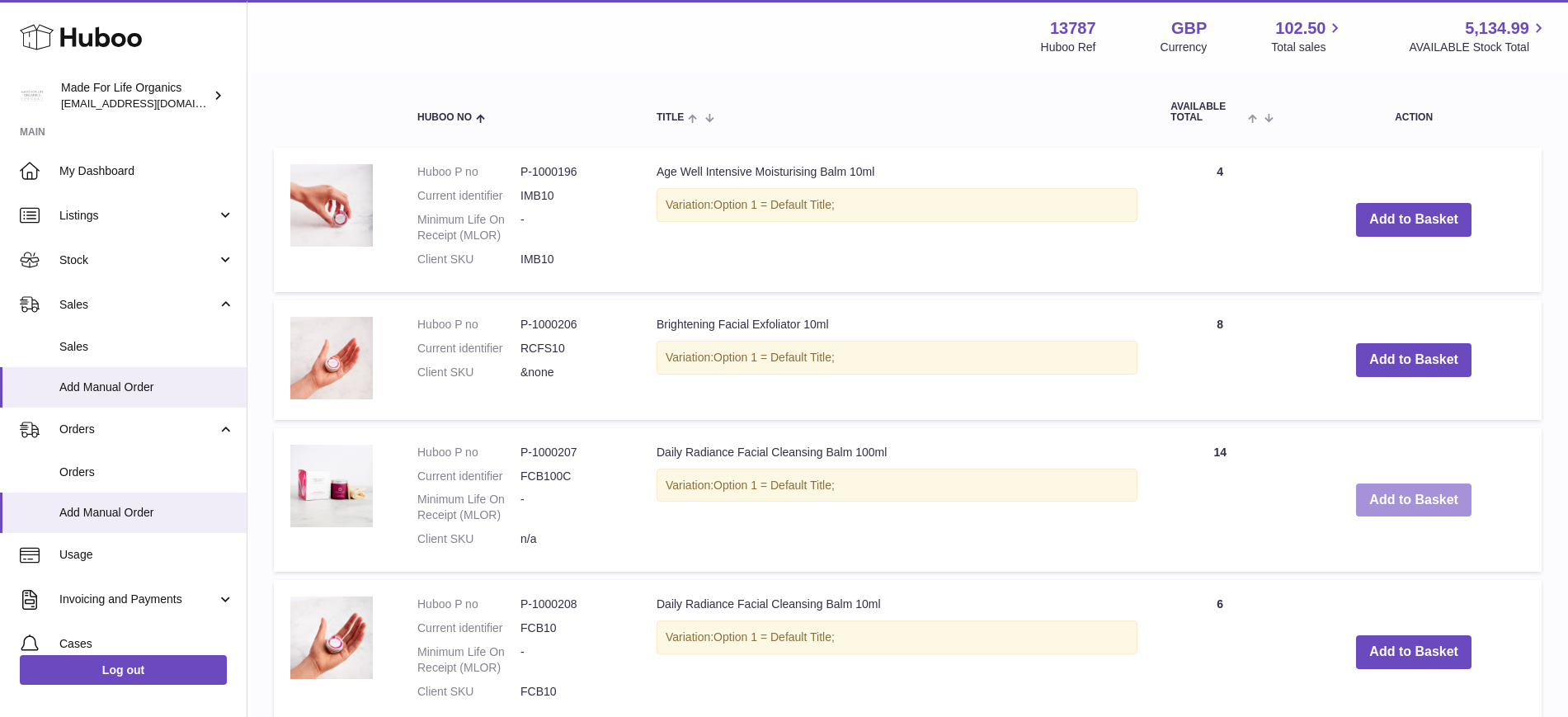
drag, startPoint x: 1403, startPoint y: 495, endPoint x: 1376, endPoint y: 495, distance: 27.0
click at [1403, 495] on button "Add to Basket" at bounding box center [1414, 500] width 116 height 34
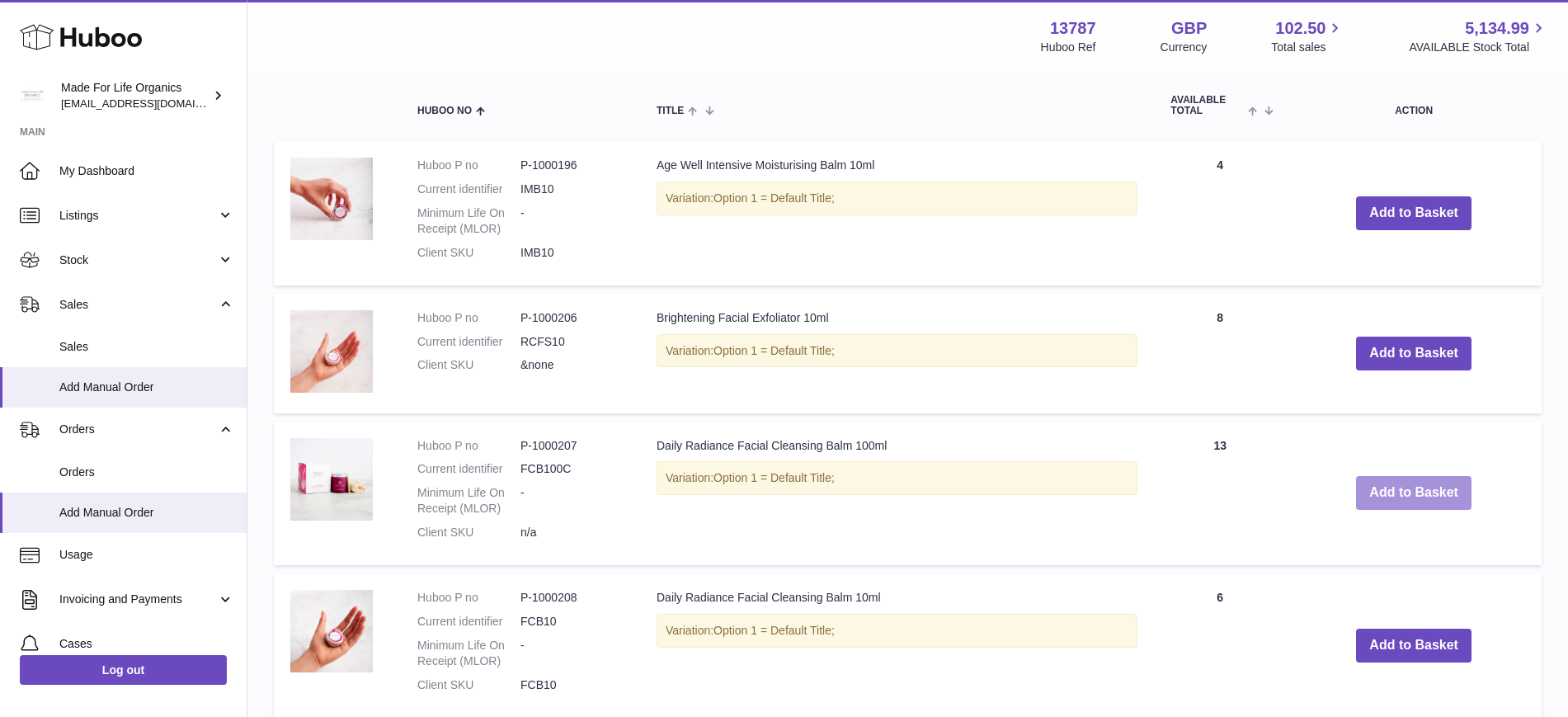
scroll to position [0, 0]
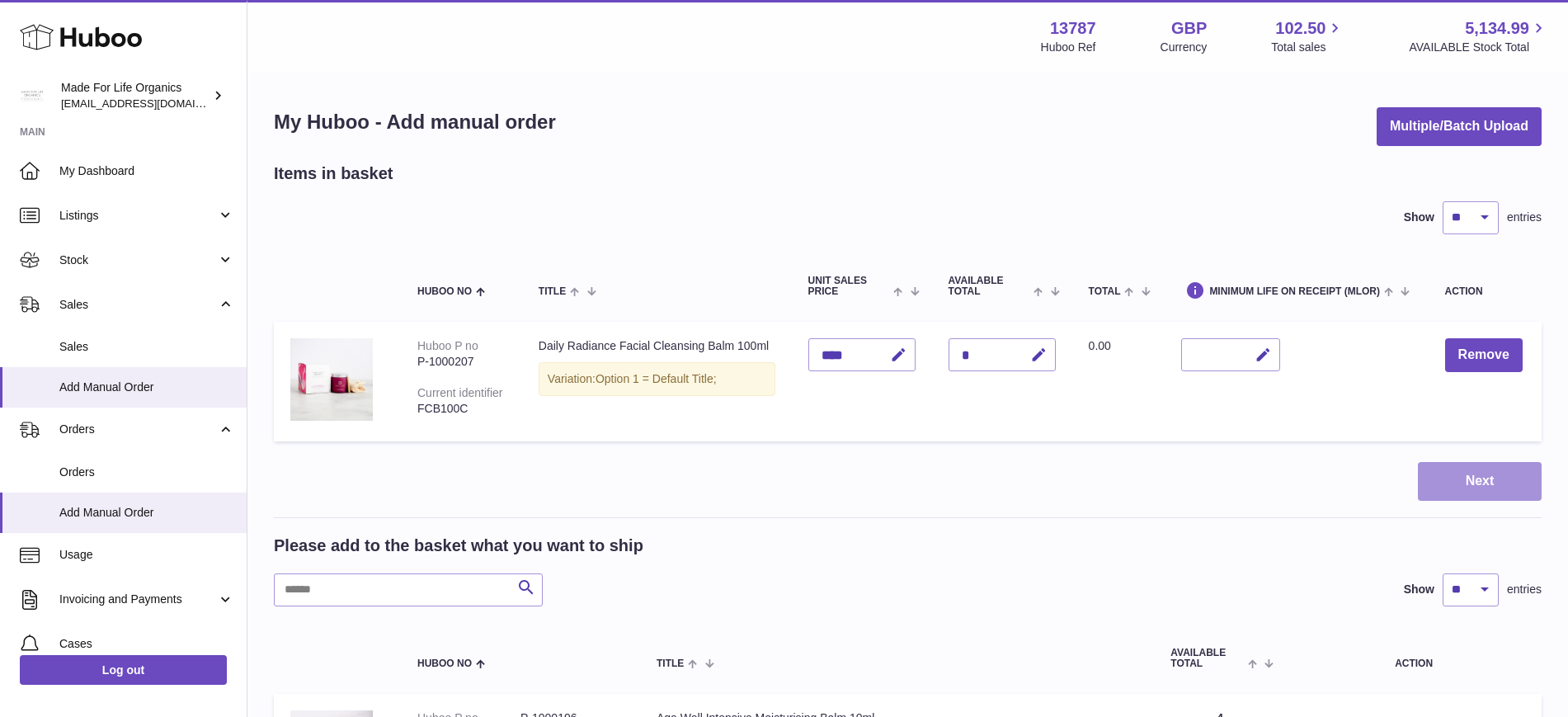
click at [1479, 485] on button "Next" at bounding box center [1480, 481] width 124 height 39
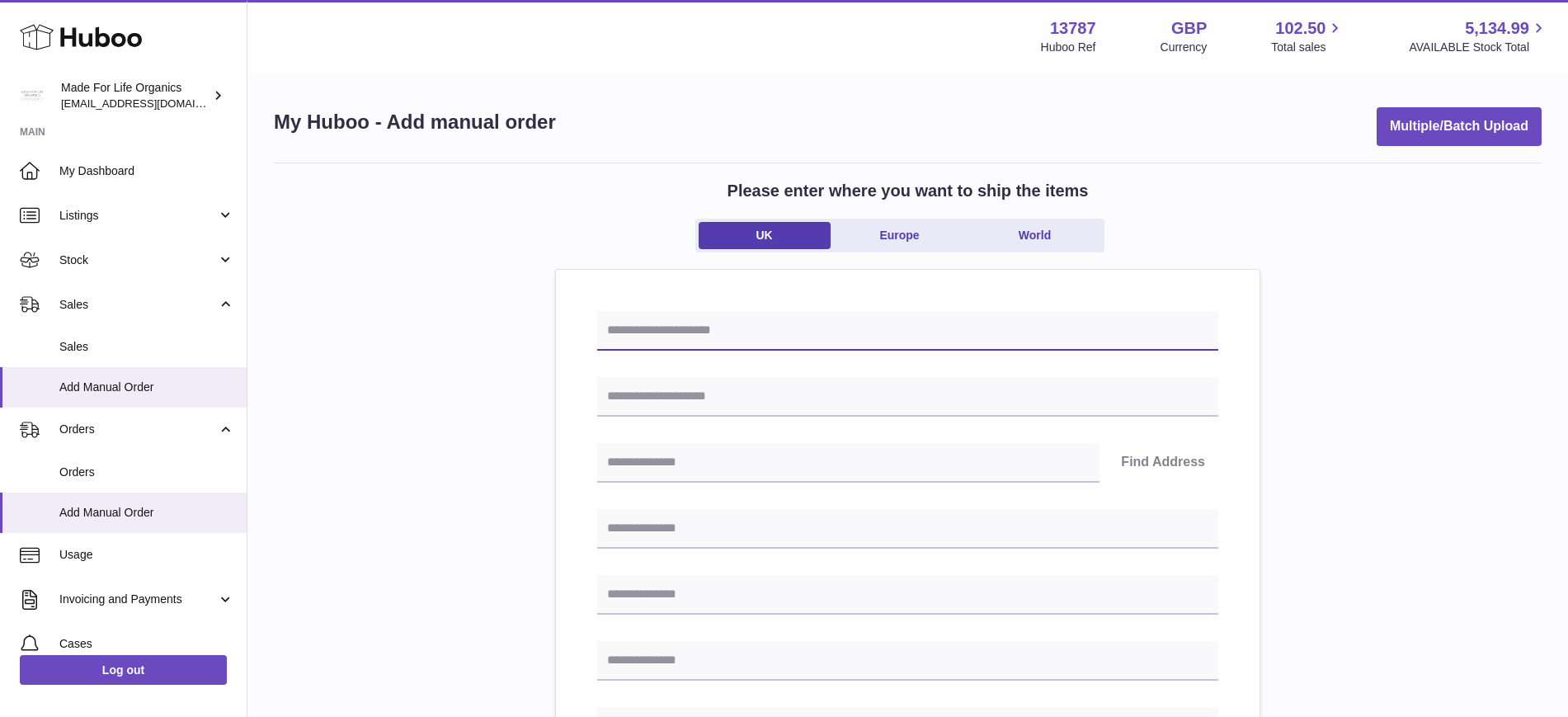
click at [702, 322] on input "text" at bounding box center [908, 330] width 622 height 39
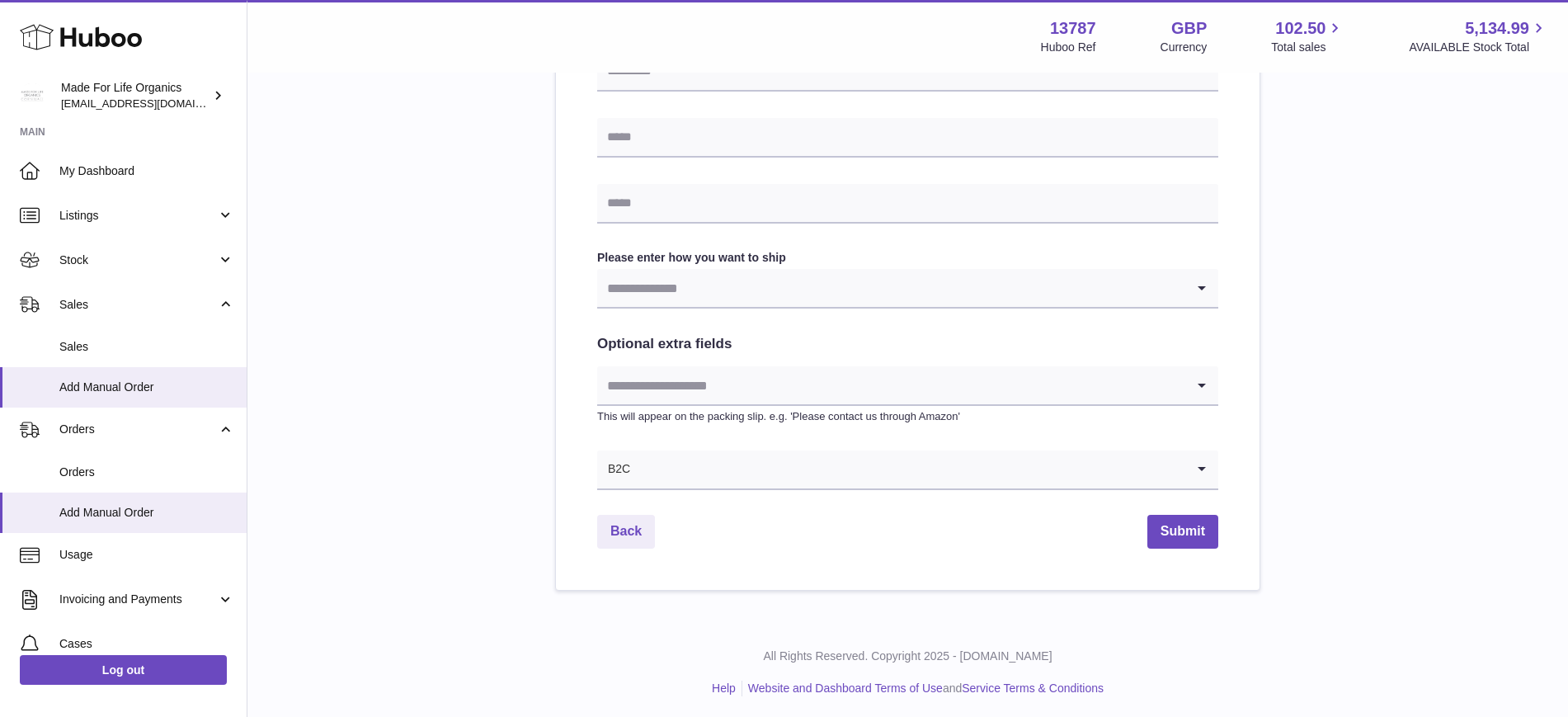
scroll to position [725, 0]
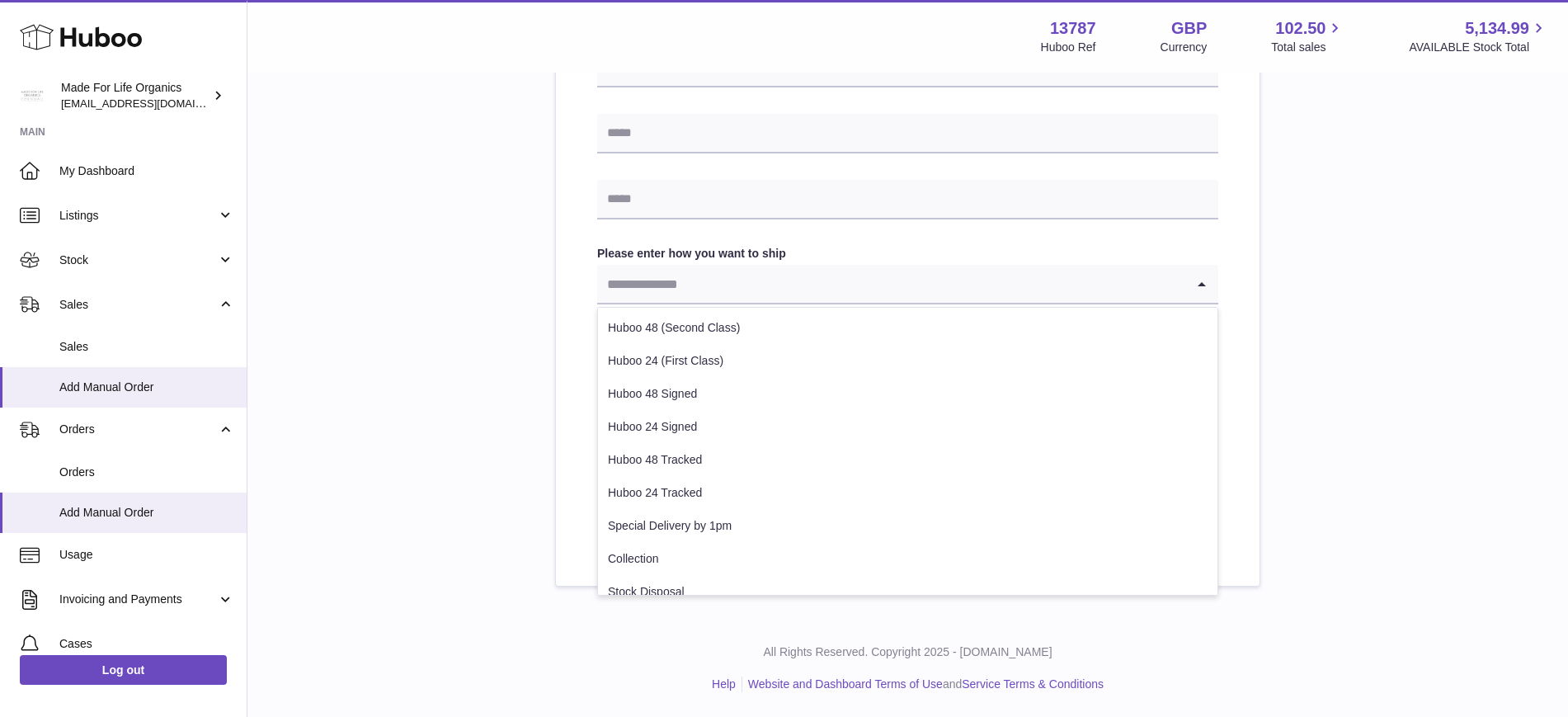
click at [715, 286] on input "Search for option" at bounding box center [891, 283] width 588 height 38
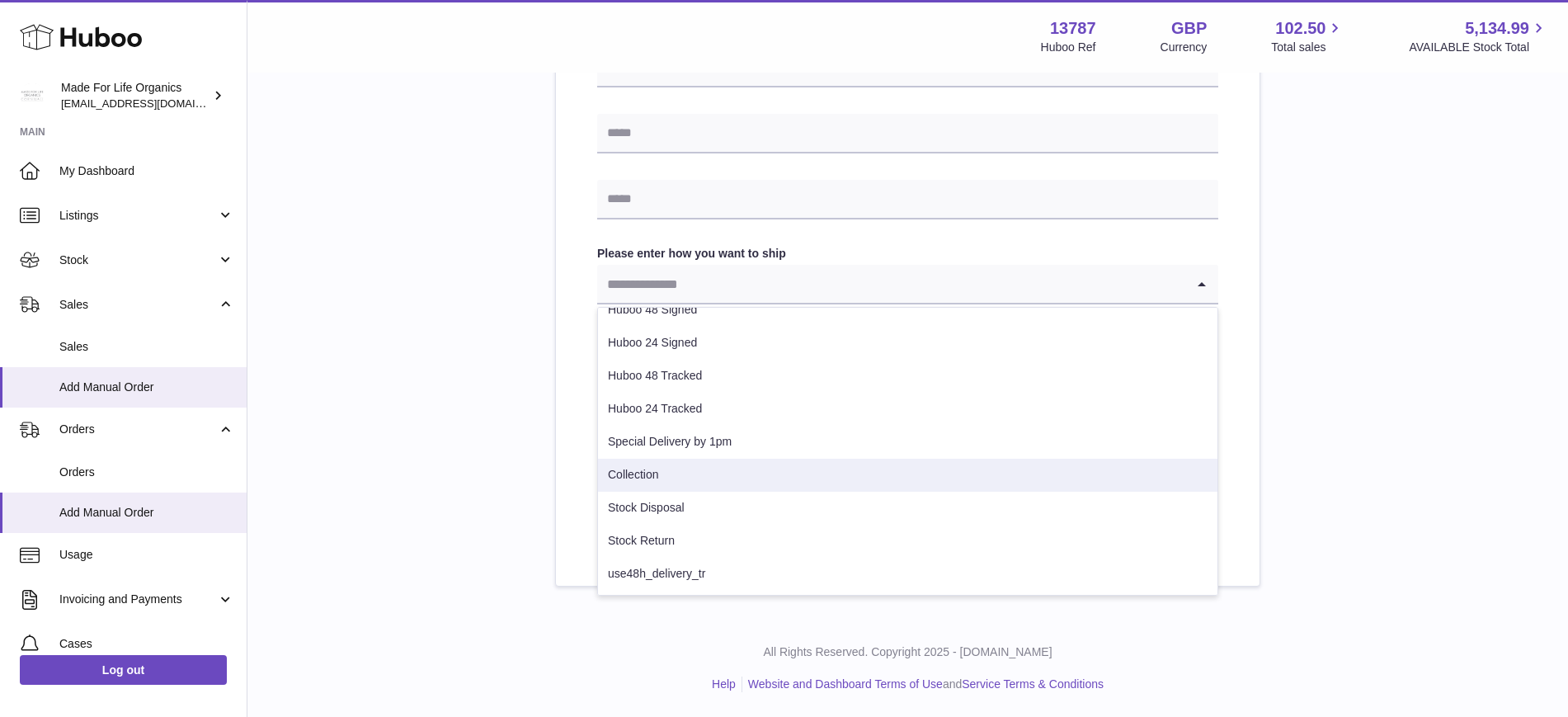
scroll to position [0, 0]
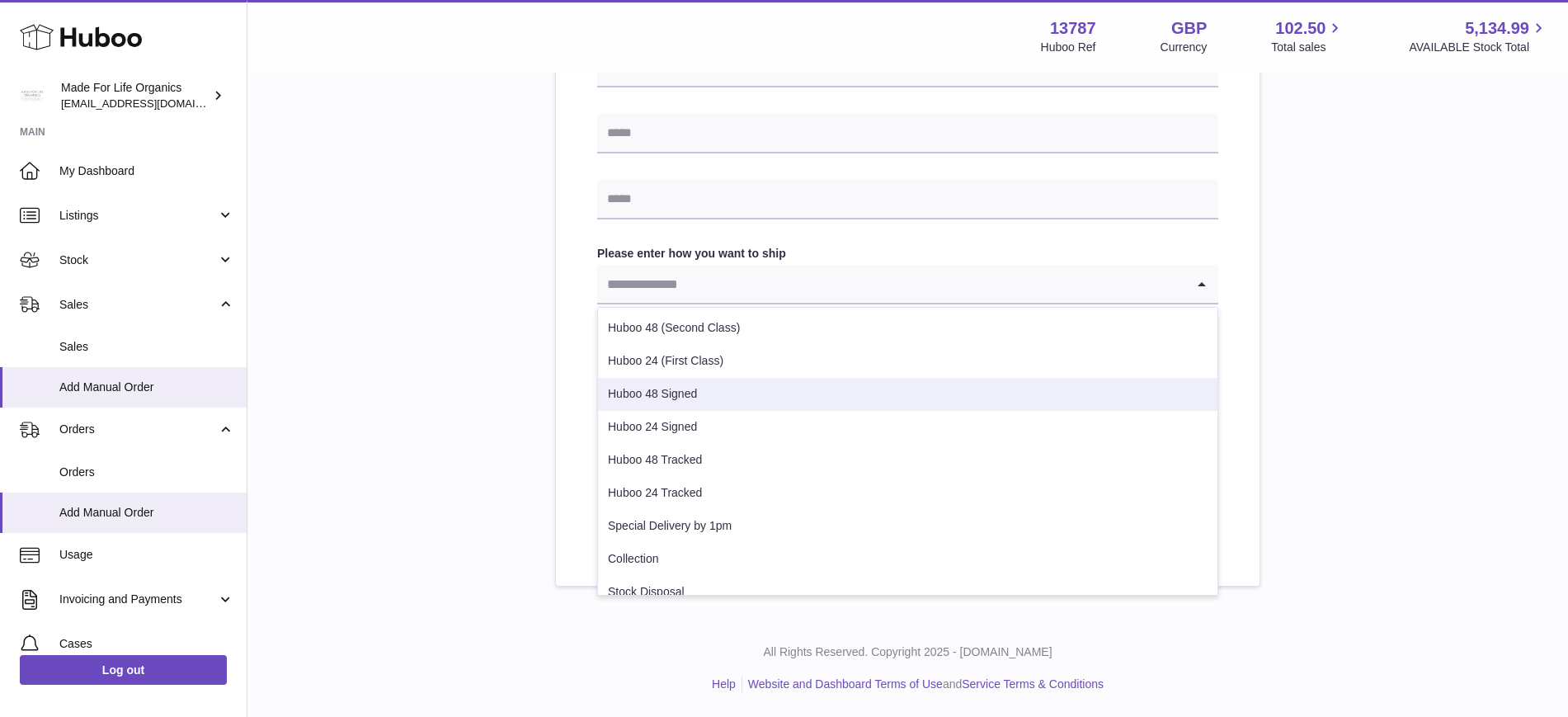
click at [287, 269] on div "Please enter where you want to ship the items [GEOGRAPHIC_DATA] [GEOGRAPHIC_DAT…" at bounding box center [908, 12] width 1268 height 1149
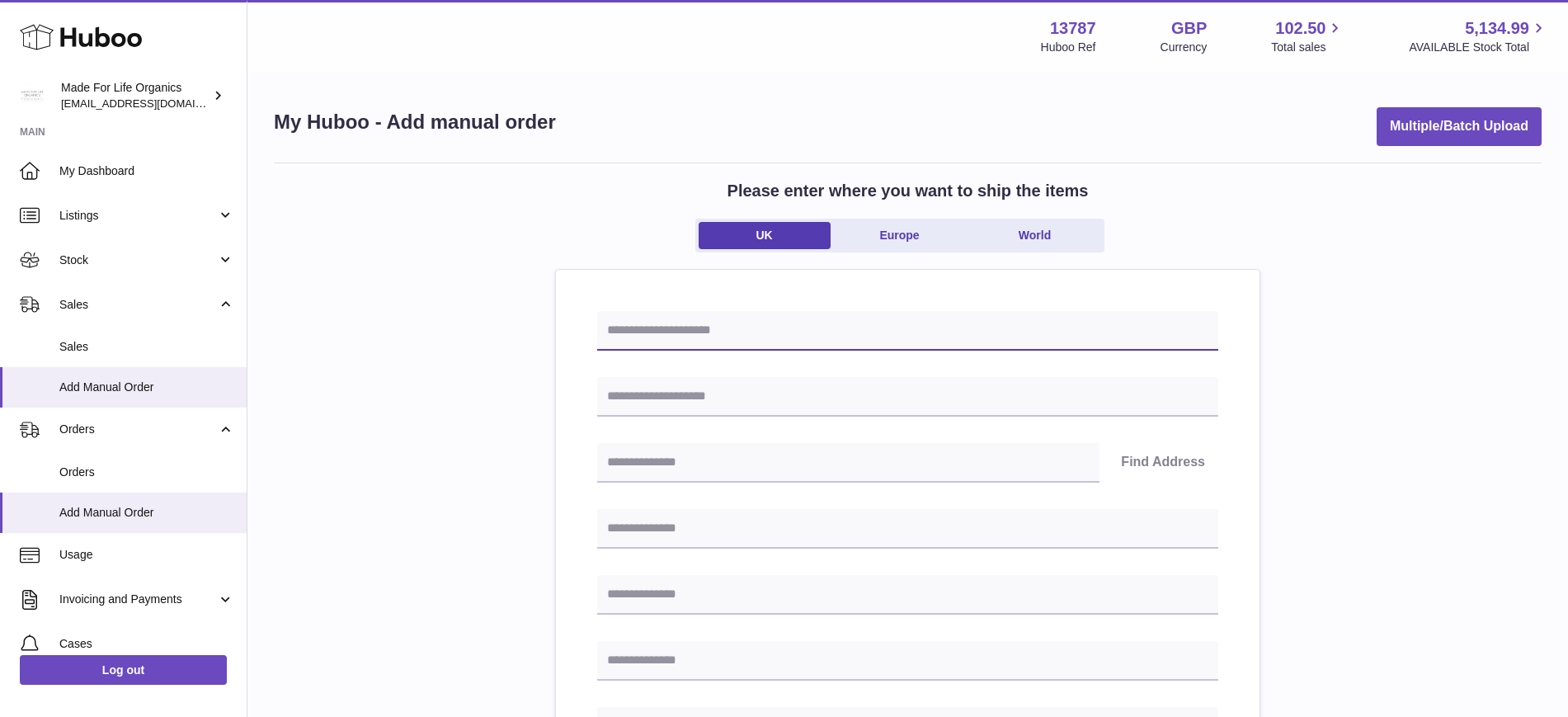
click at [694, 324] on input "text" at bounding box center [908, 330] width 622 height 39
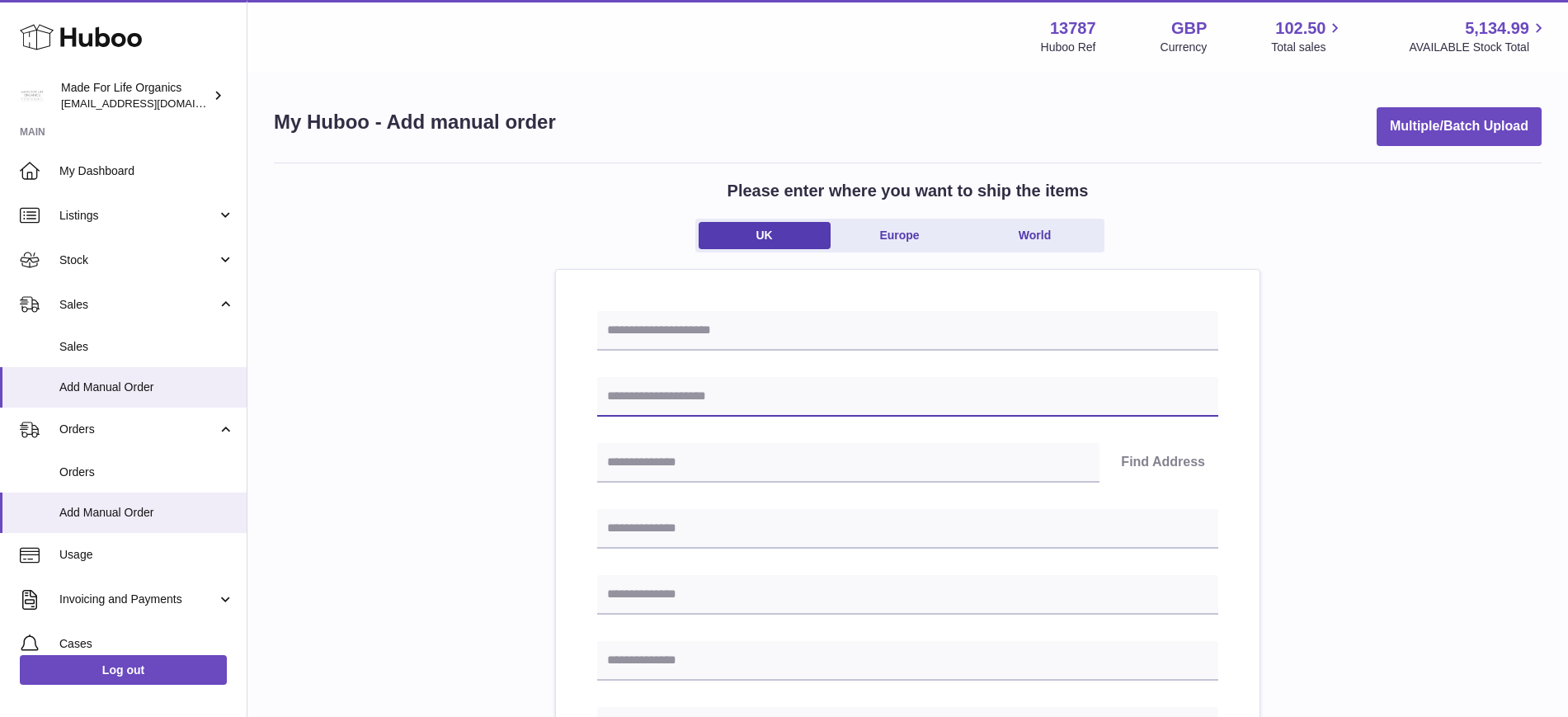
click at [669, 381] on input "text" at bounding box center [908, 396] width 622 height 39
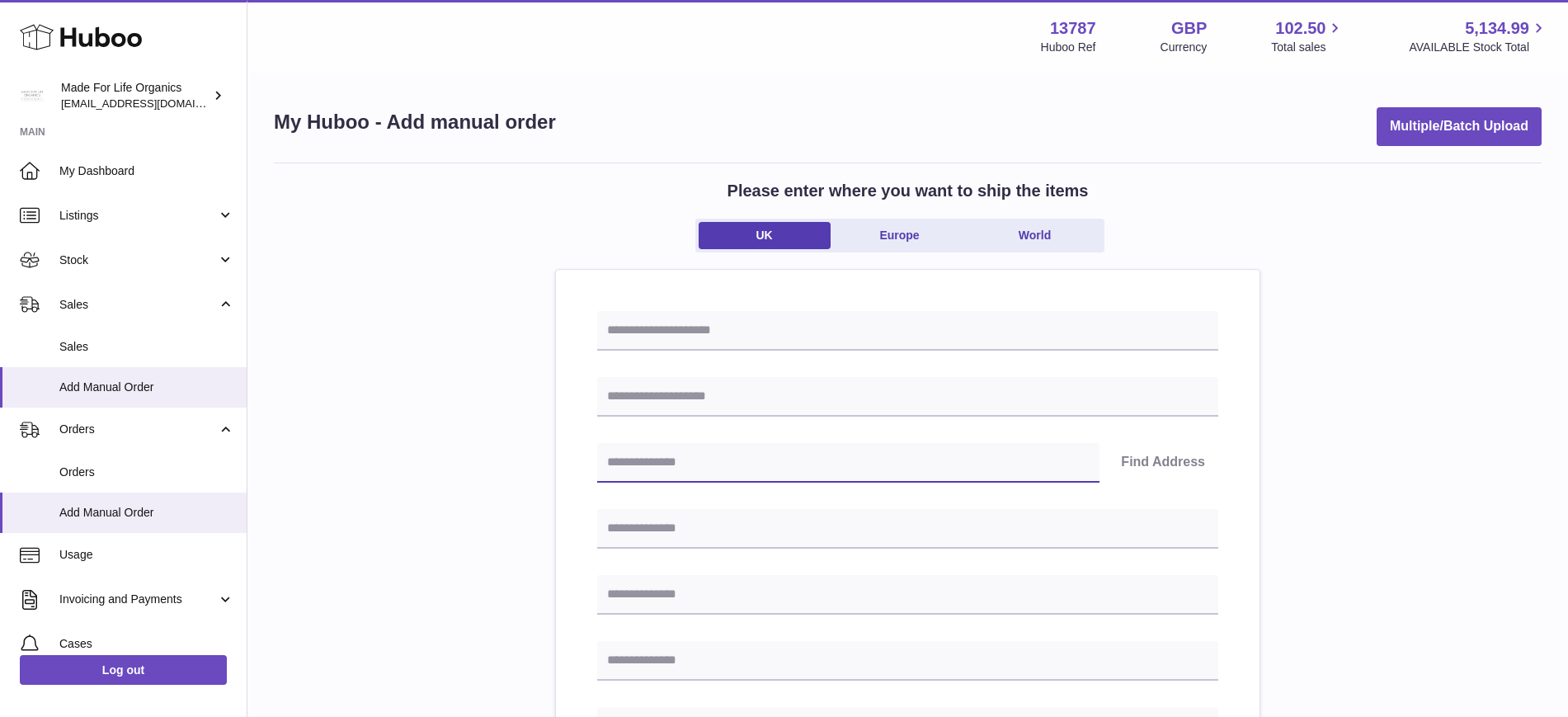
click at [642, 455] on input "text" at bounding box center [848, 462] width 503 height 39
type input "*"
